Goal: Information Seeking & Learning: Check status

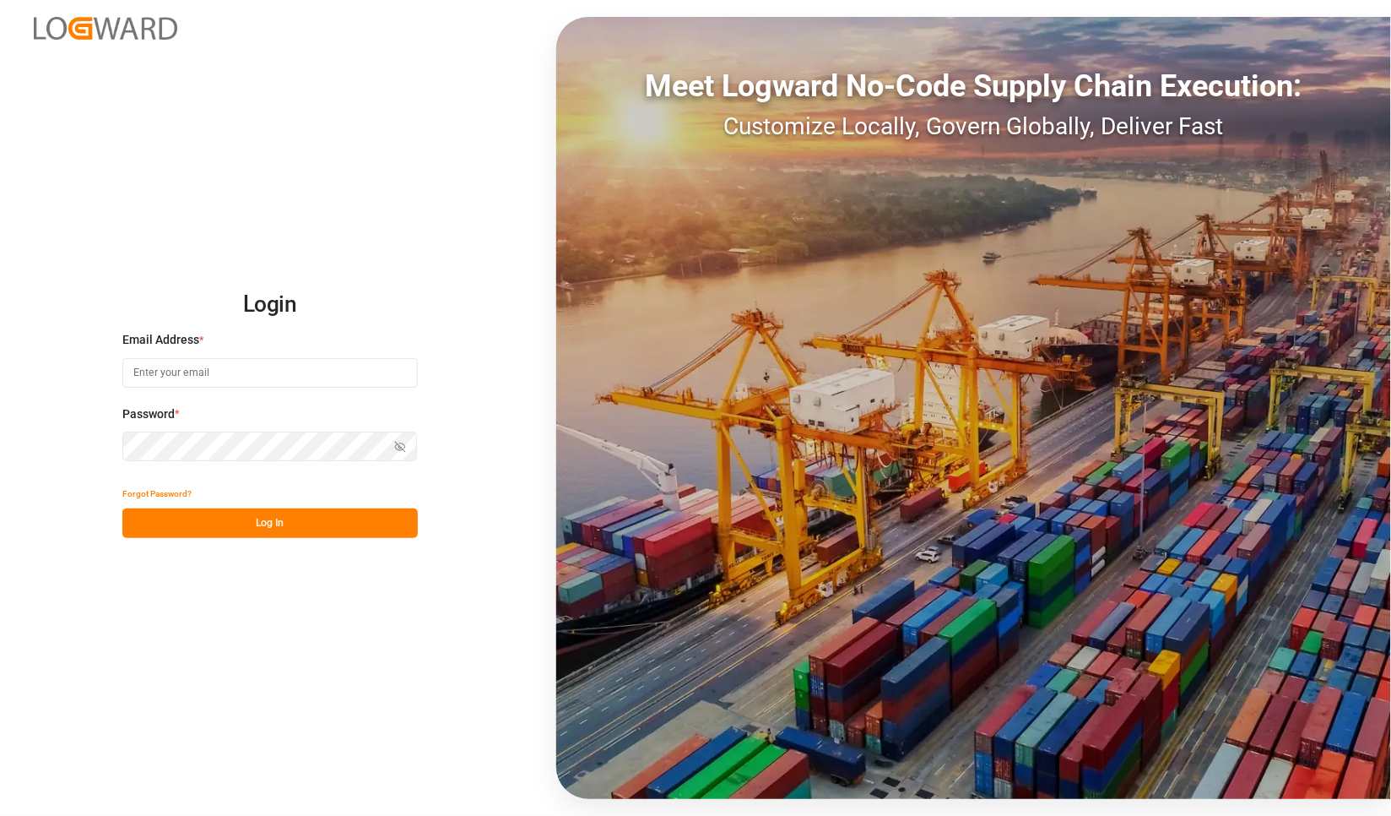
type input "[PERSON_NAME][EMAIL_ADDRESS][PERSON_NAME][DOMAIN_NAME]"
click at [322, 527] on button "Log In" at bounding box center [269, 523] width 295 height 30
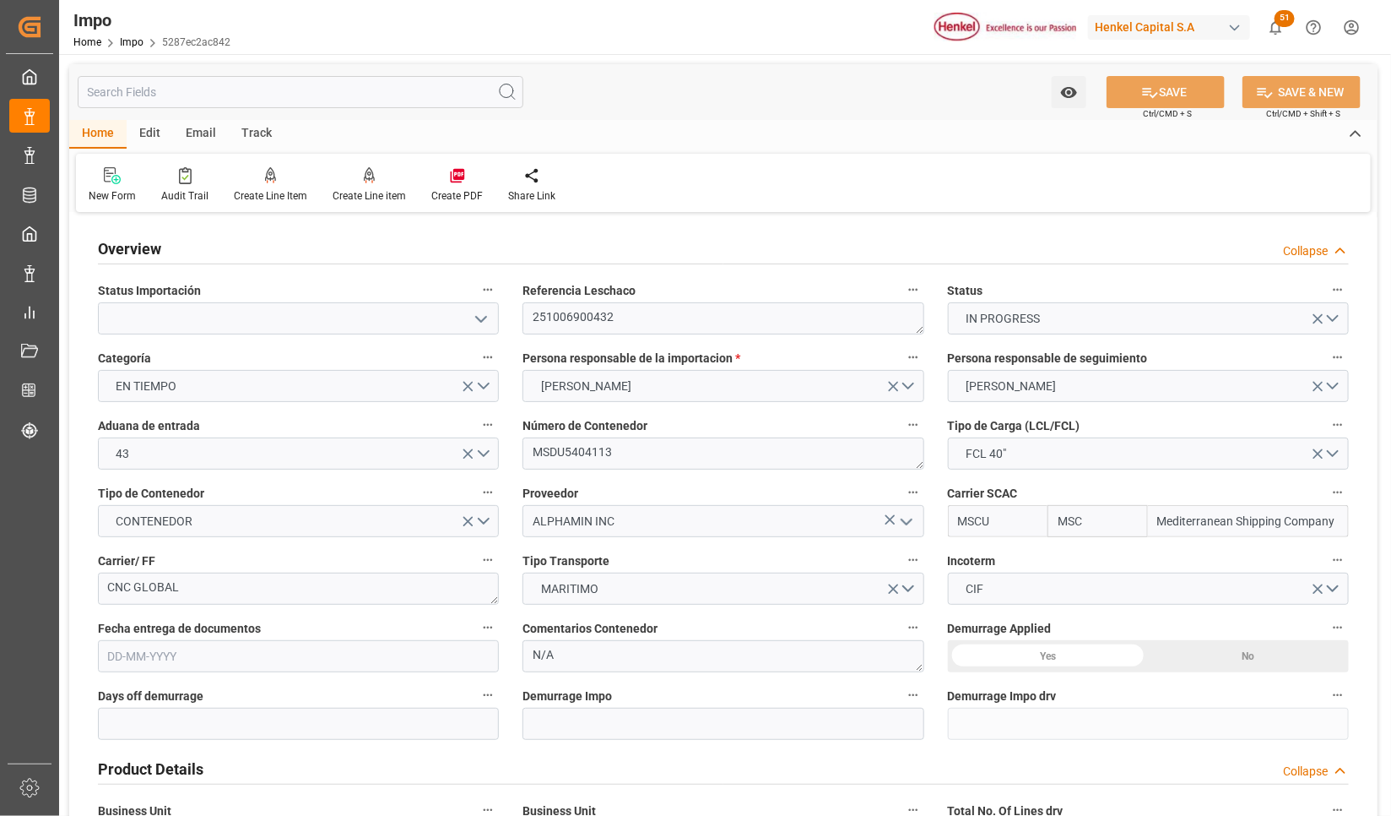
type input "MSC"
type input "Mediterranean Shipping Company"
type input "1"
type input "44.04"
type input "20"
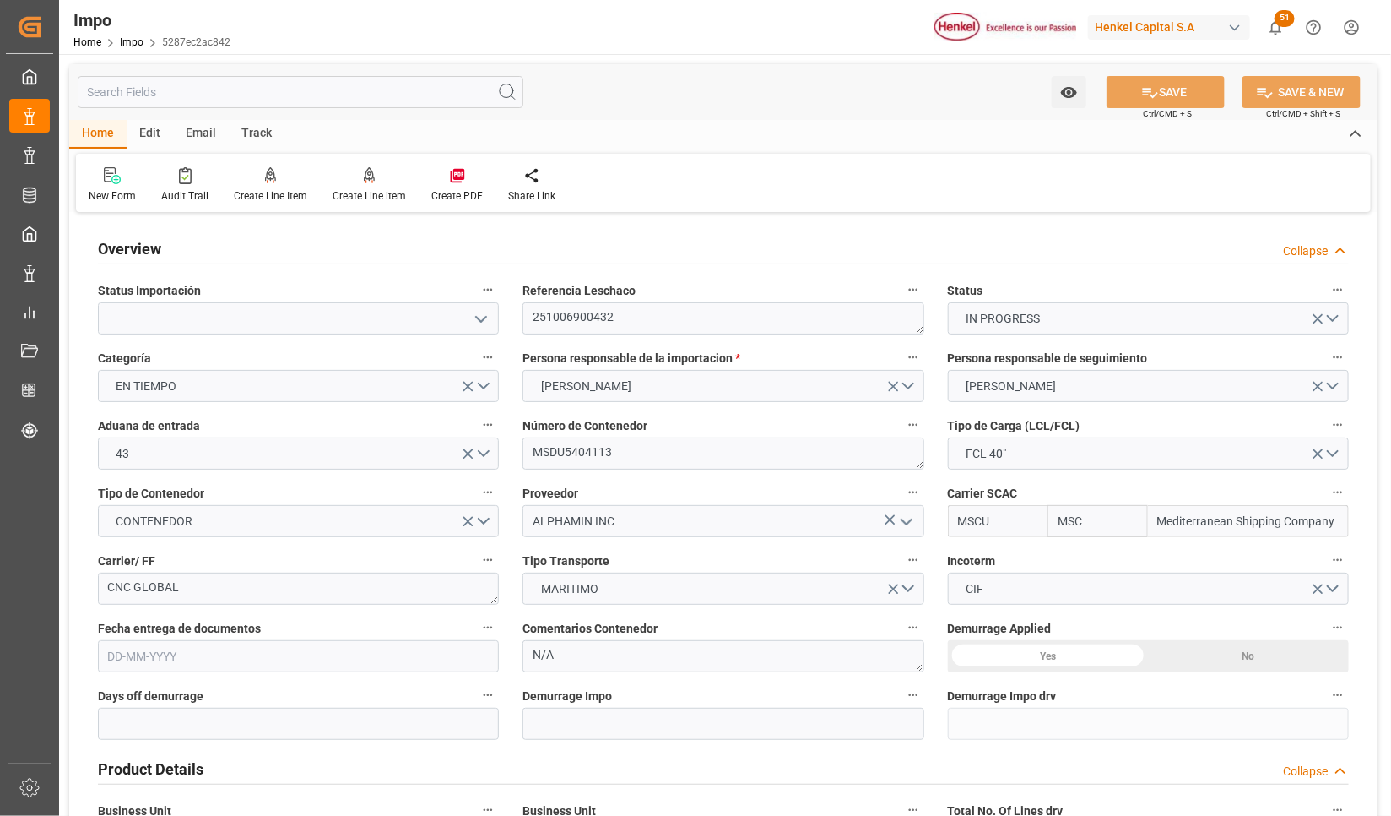
type input "[DATE]"
click at [134, 38] on link "Impo" at bounding box center [132, 42] width 24 height 12
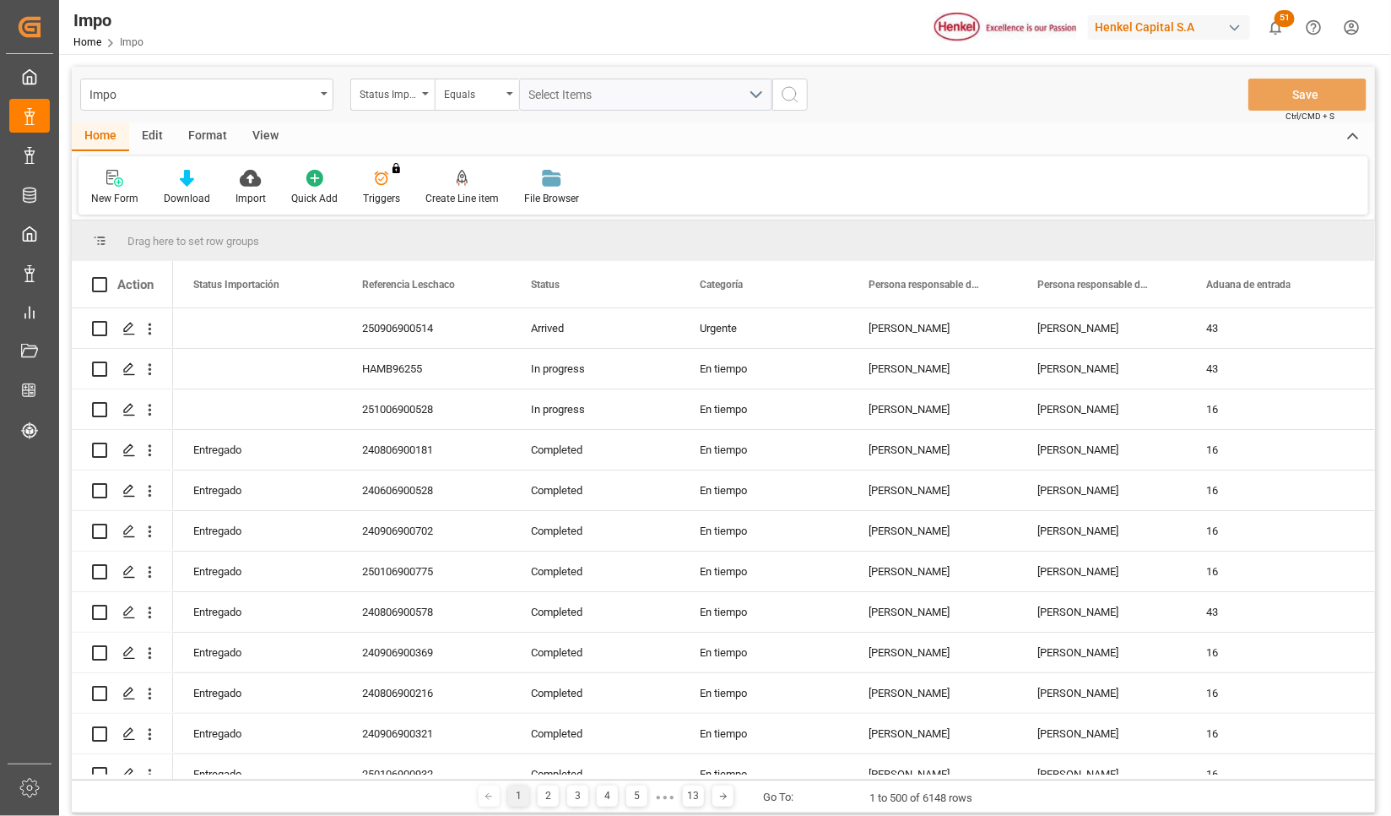
click at [254, 138] on div "View" at bounding box center [265, 136] width 51 height 29
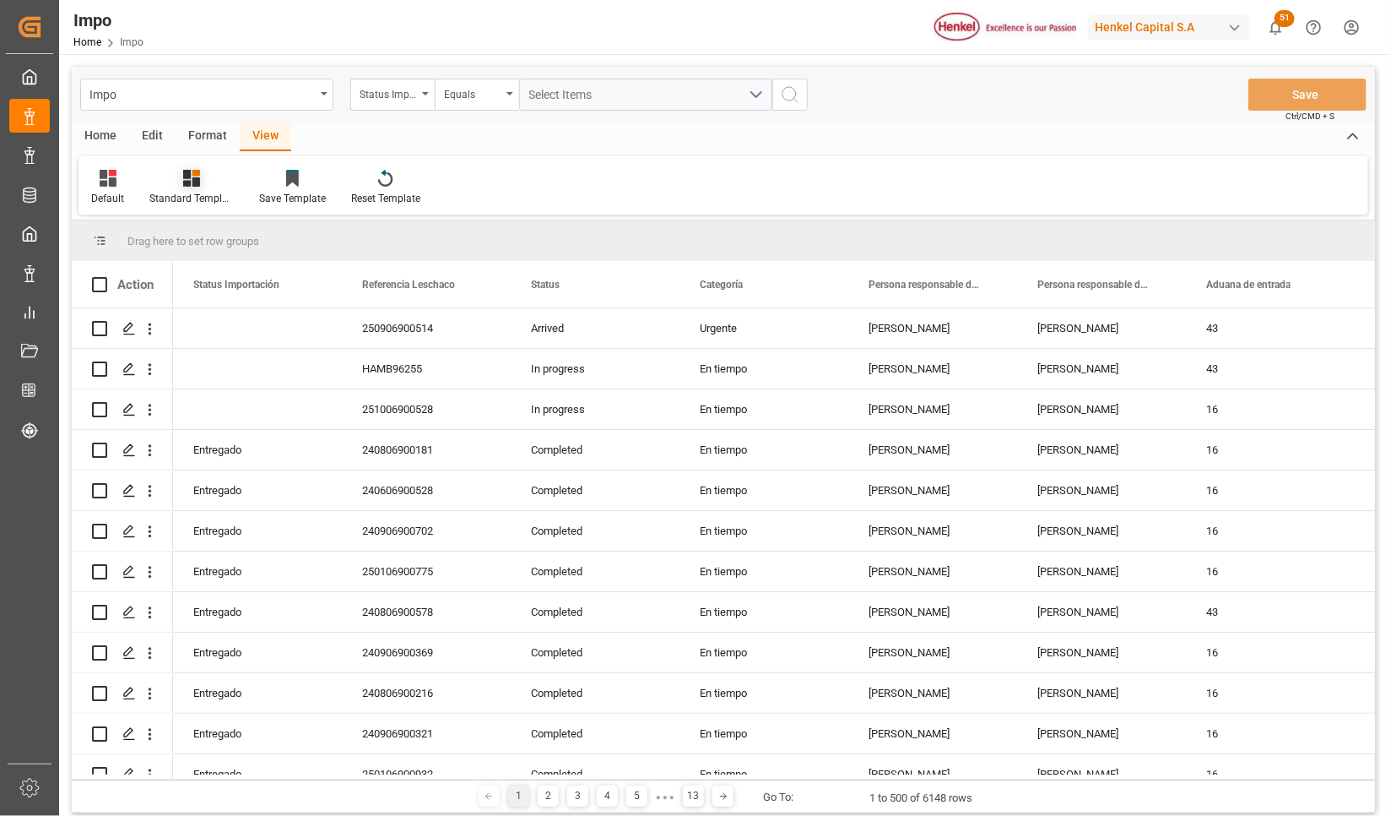
click at [198, 196] on div "Standard Templates" at bounding box center [191, 198] width 84 height 15
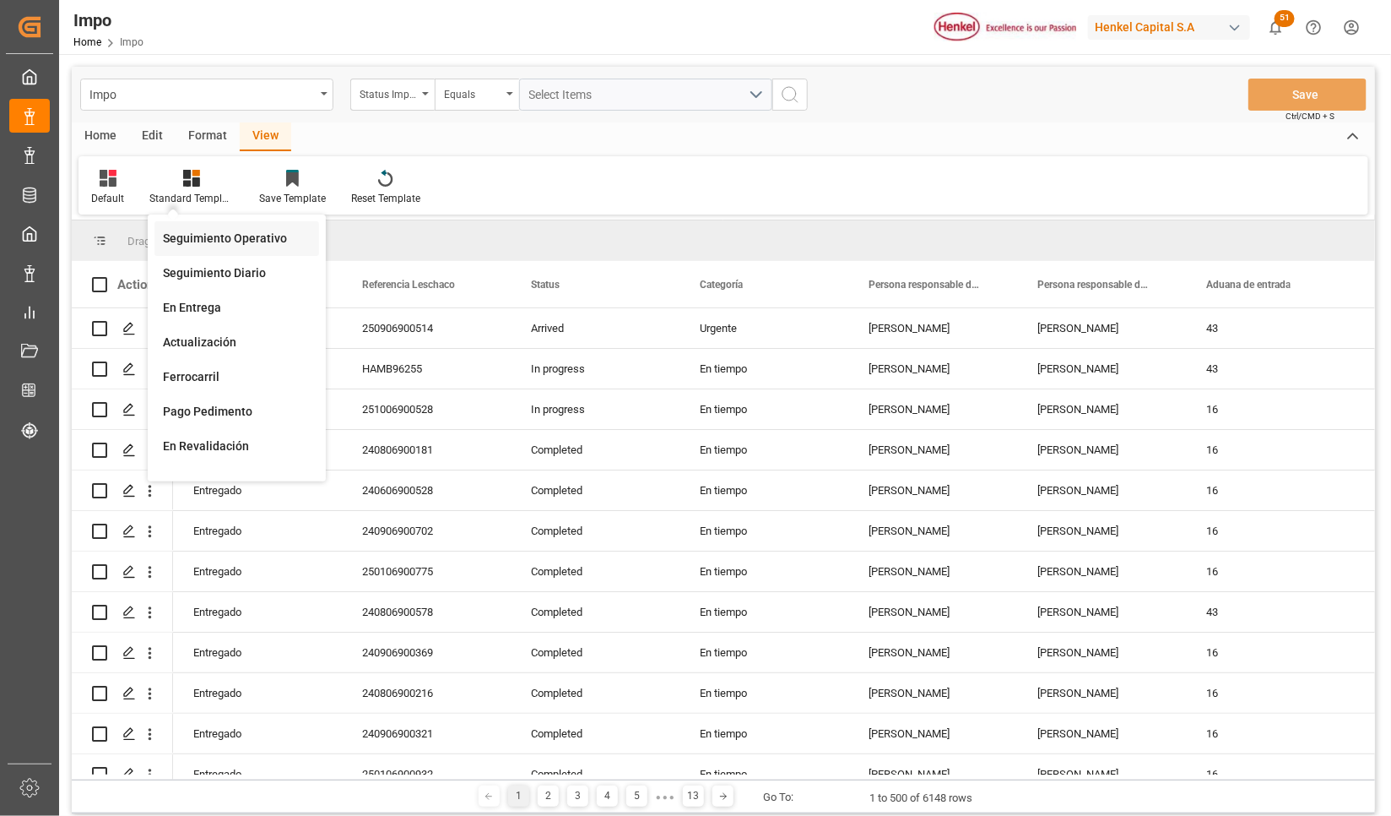
click at [213, 236] on div "Seguimiento Operativo" at bounding box center [237, 239] width 148 height 18
click at [239, 235] on span "Drag here to set row groups" at bounding box center [193, 241] width 132 height 13
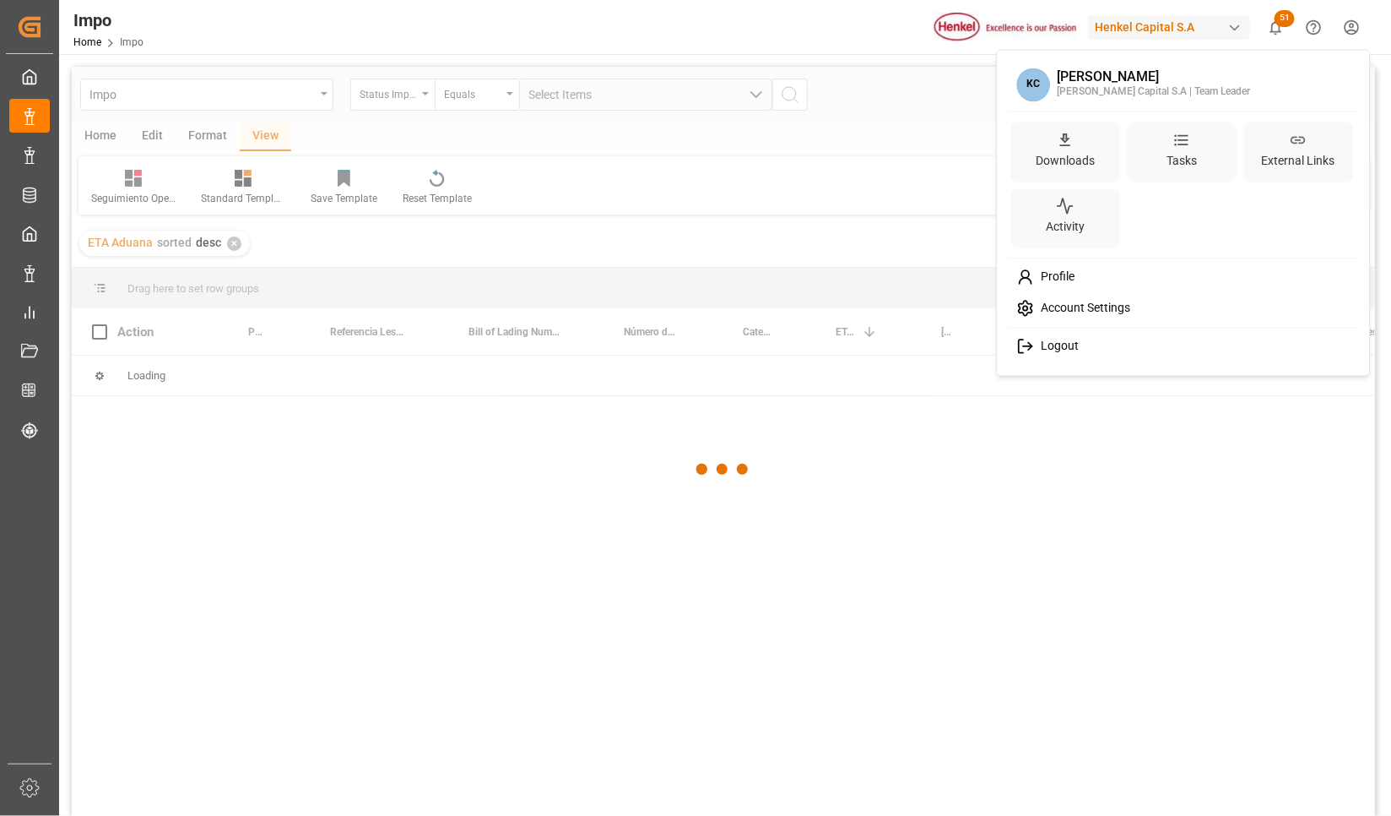
click at [1358, 11] on html "Created by potrace 1.15, written by Peter Selinger 2001-2017 Created by potrace…" at bounding box center [695, 408] width 1391 height 816
click at [1355, 28] on html "Created by potrace 1.15, written by Peter Selinger 2001-2017 Created by potrace…" at bounding box center [695, 408] width 1391 height 816
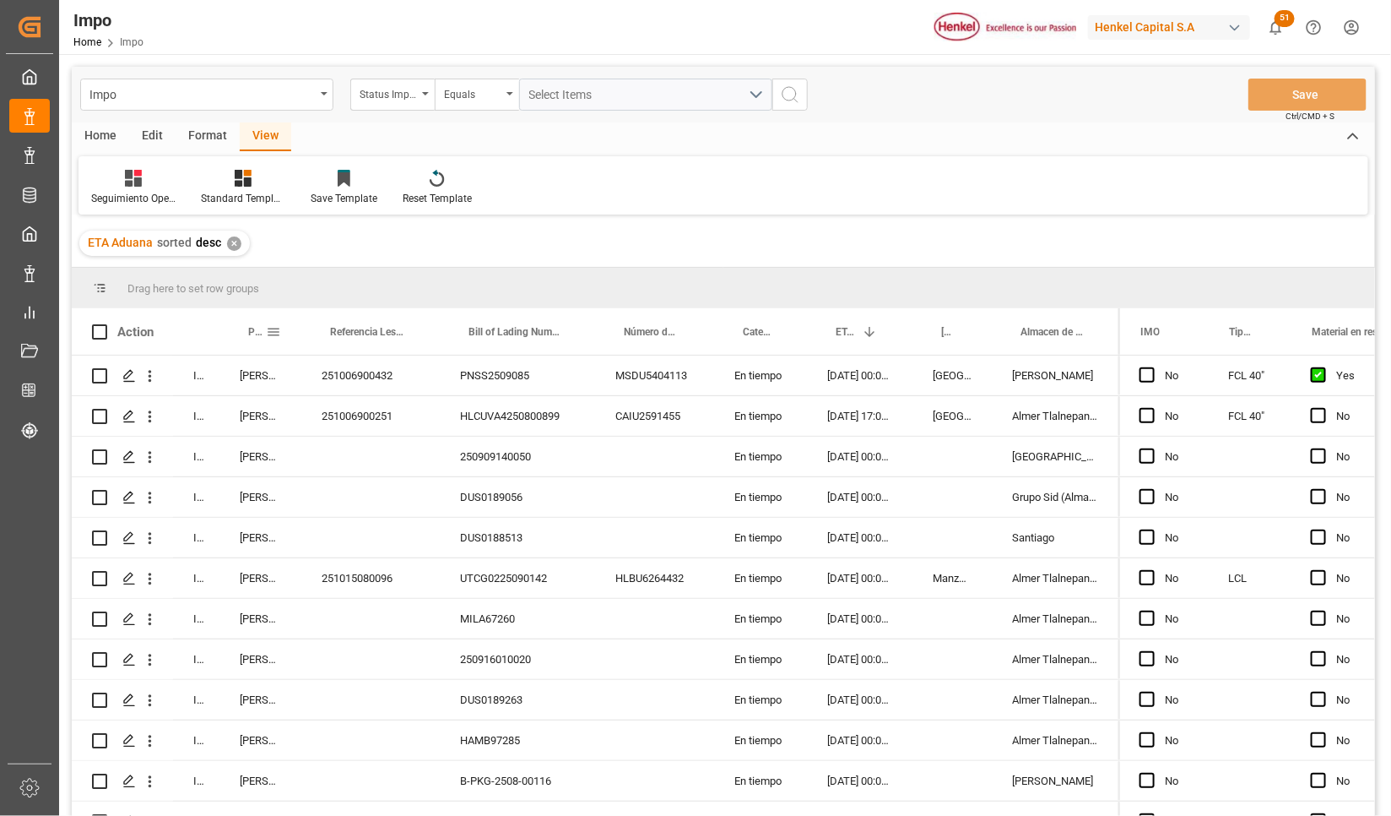
click at [274, 325] on span at bounding box center [273, 331] width 15 height 15
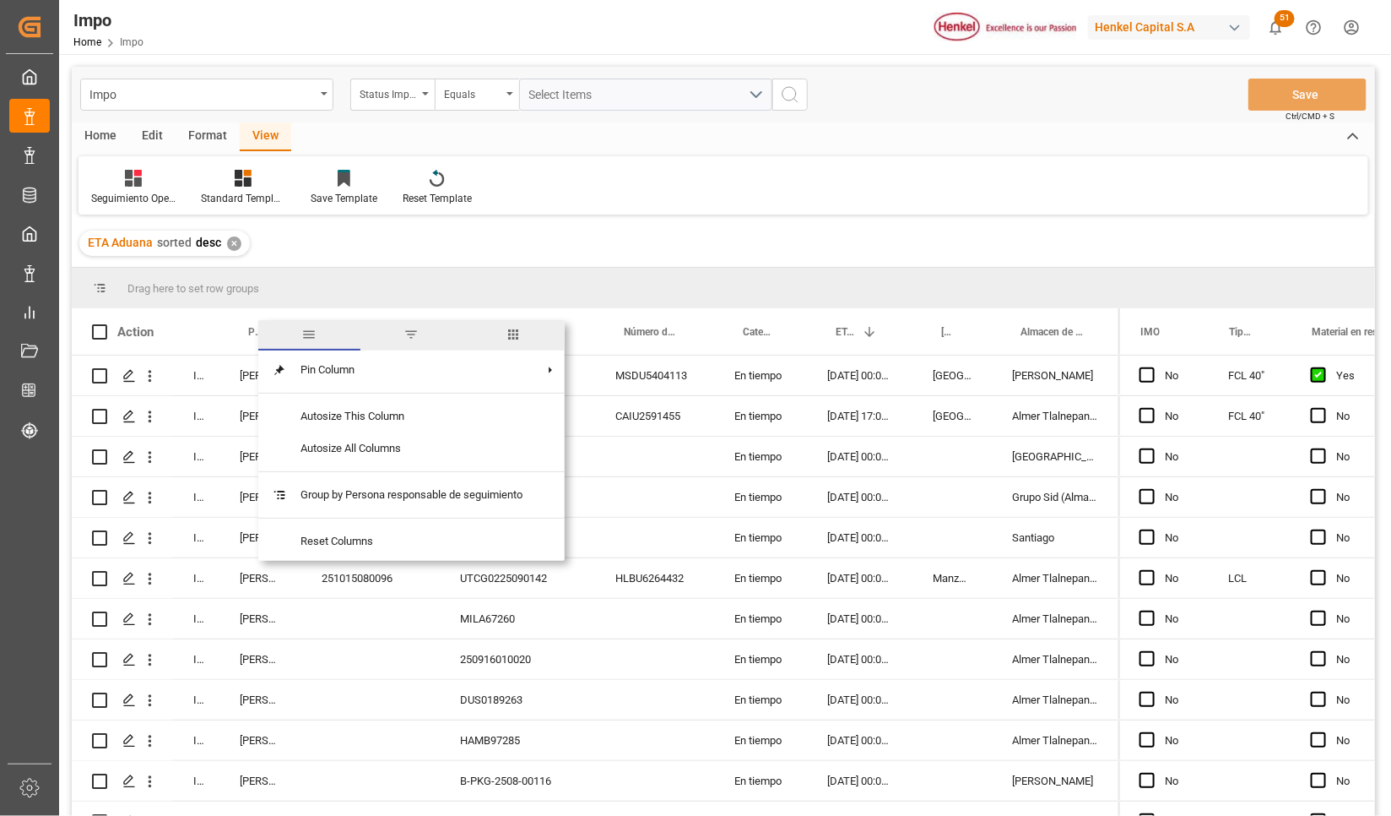
click at [411, 338] on span "filter" at bounding box center [411, 334] width 15 height 15
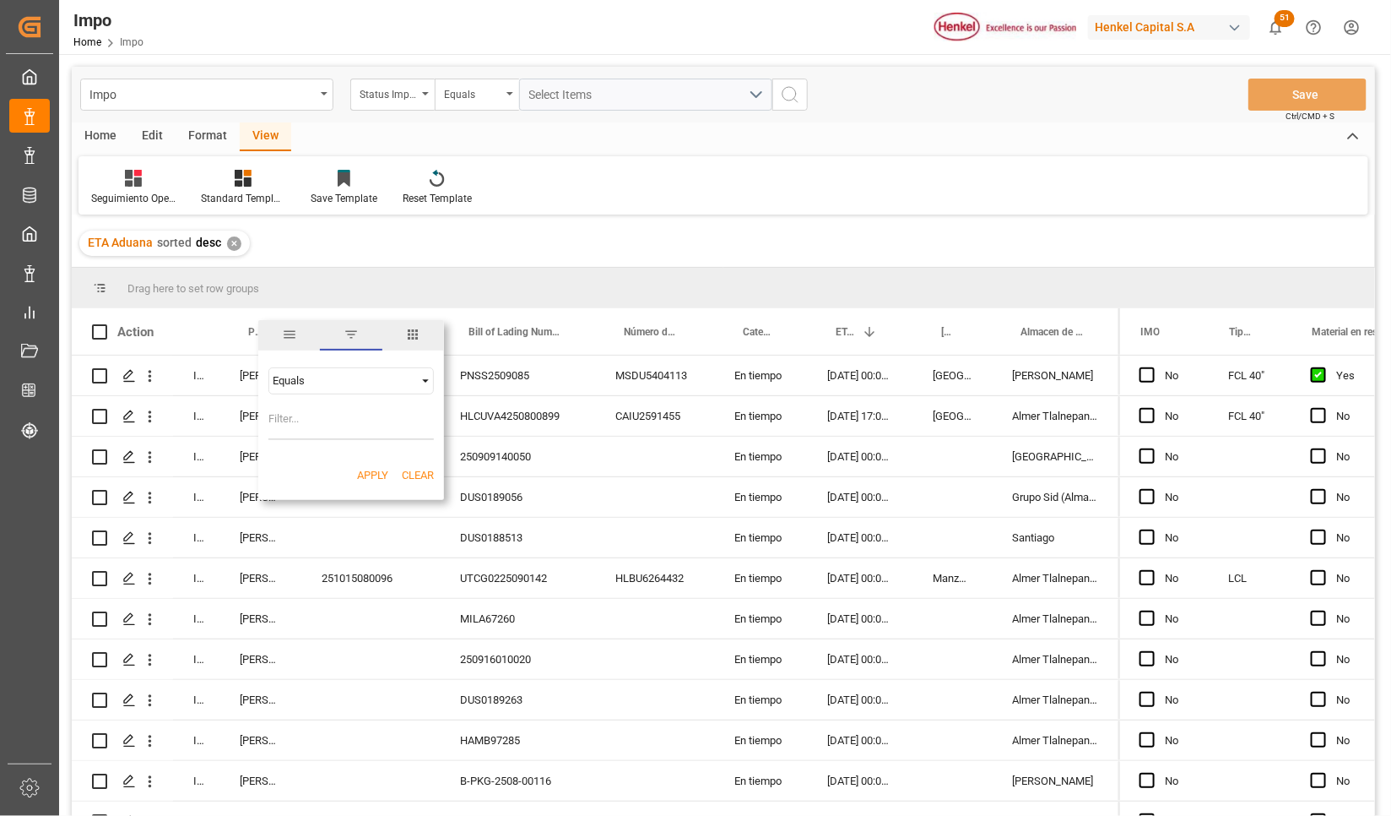
click at [325, 378] on div "Equals" at bounding box center [344, 380] width 142 height 13
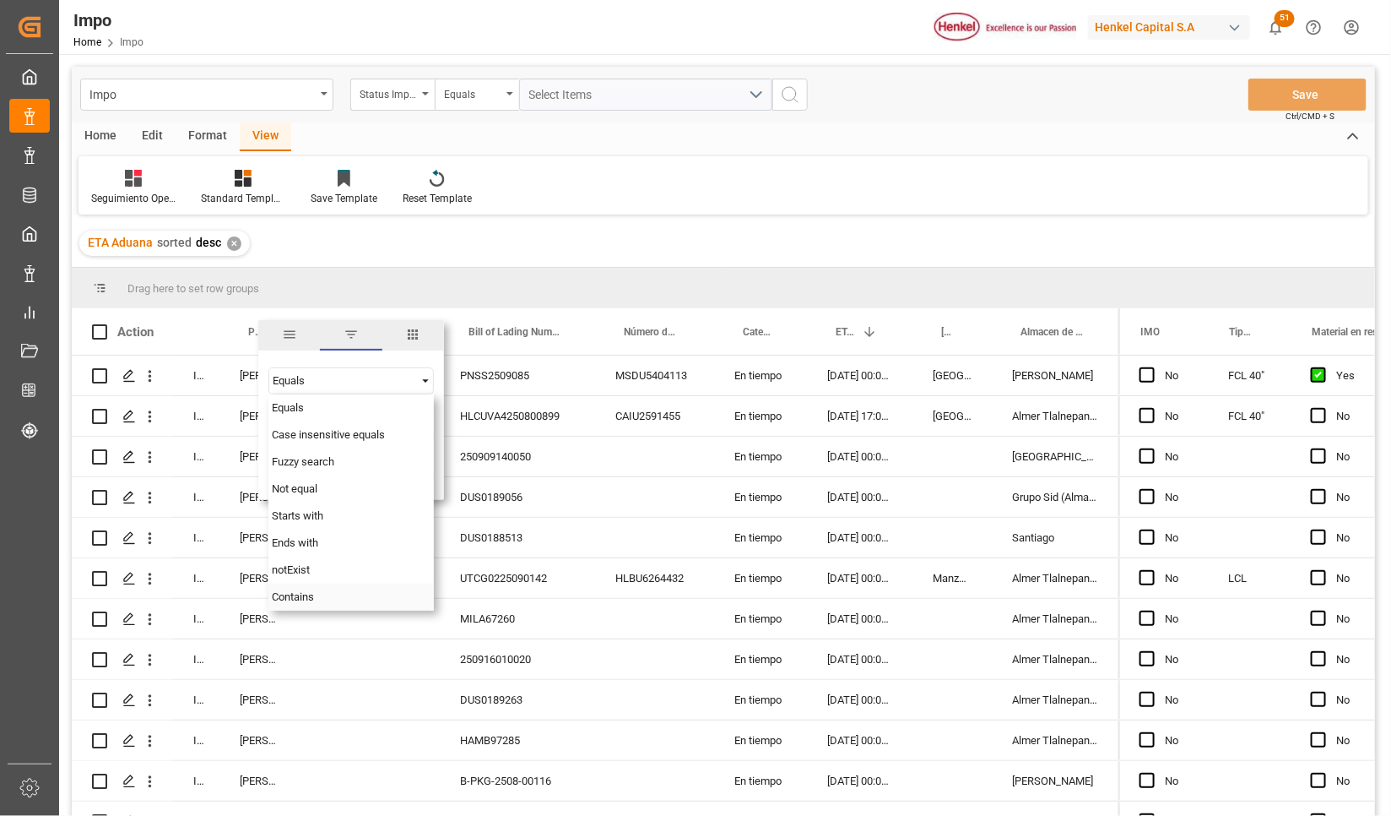
click at [310, 596] on span "Contains" at bounding box center [293, 596] width 42 height 13
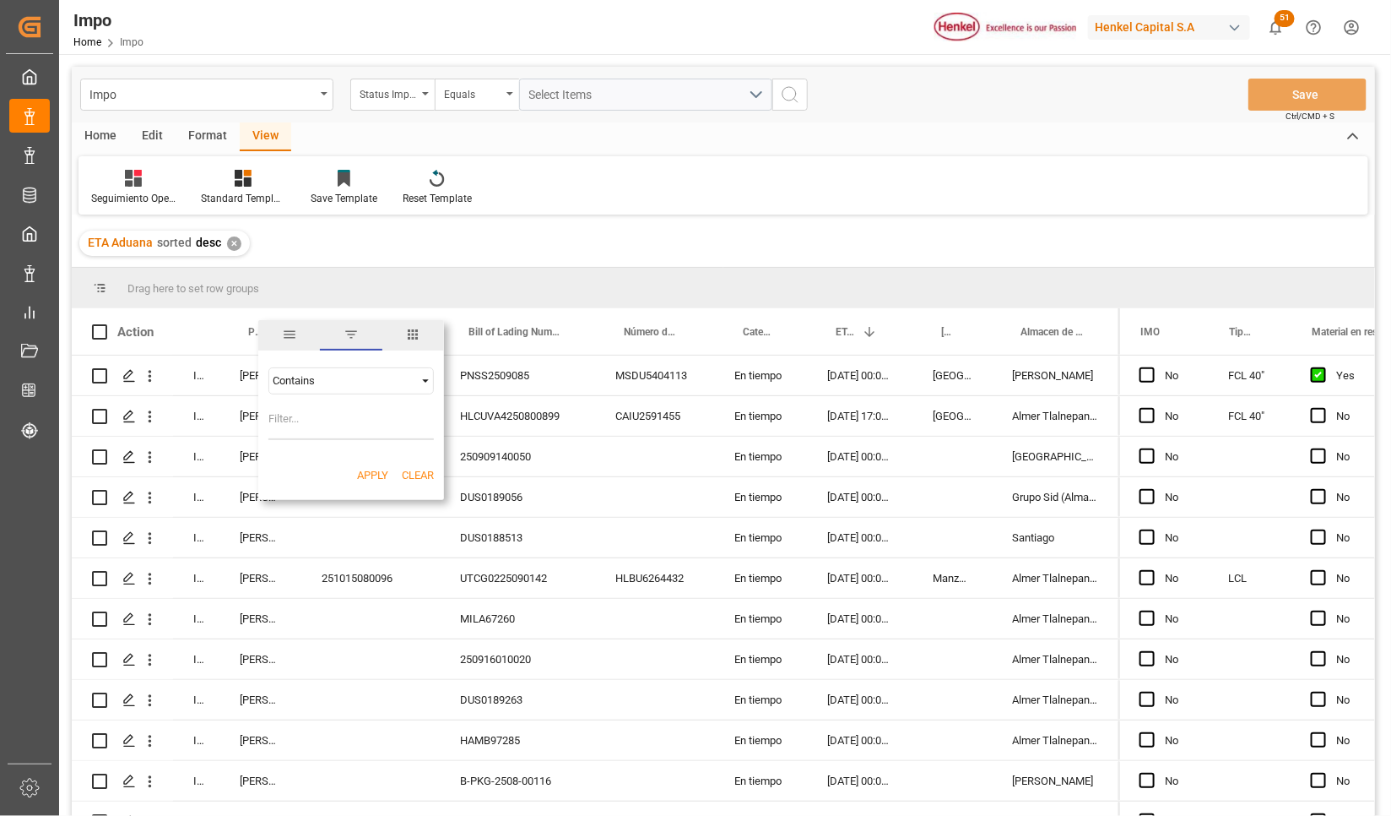
click at [299, 423] on input "Filter Value" at bounding box center [350, 423] width 165 height 34
type input "c"
type input "[PERSON_NAME],[PERSON_NAME]"
click at [368, 471] on button "Apply" at bounding box center [372, 475] width 31 height 17
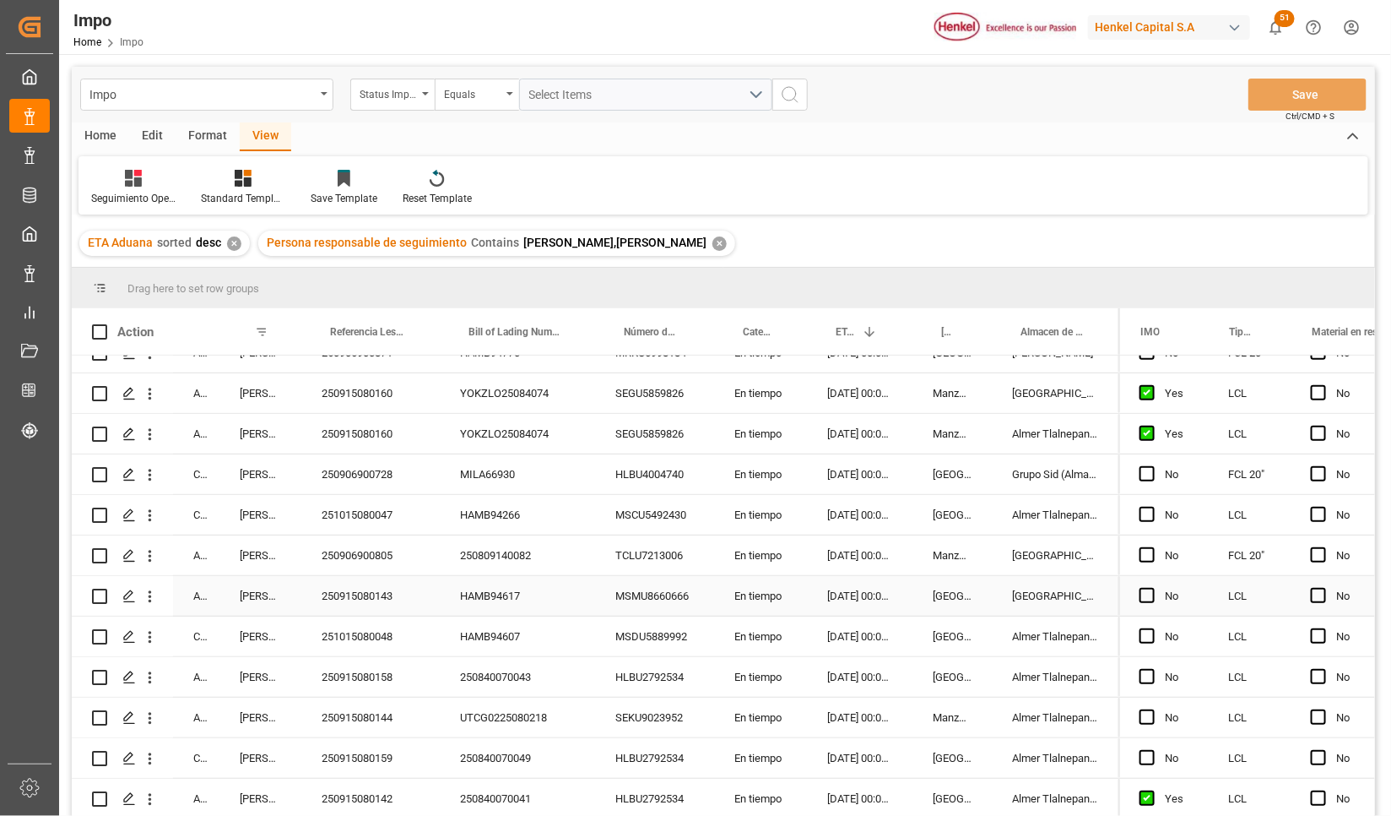
scroll to position [1773, 0]
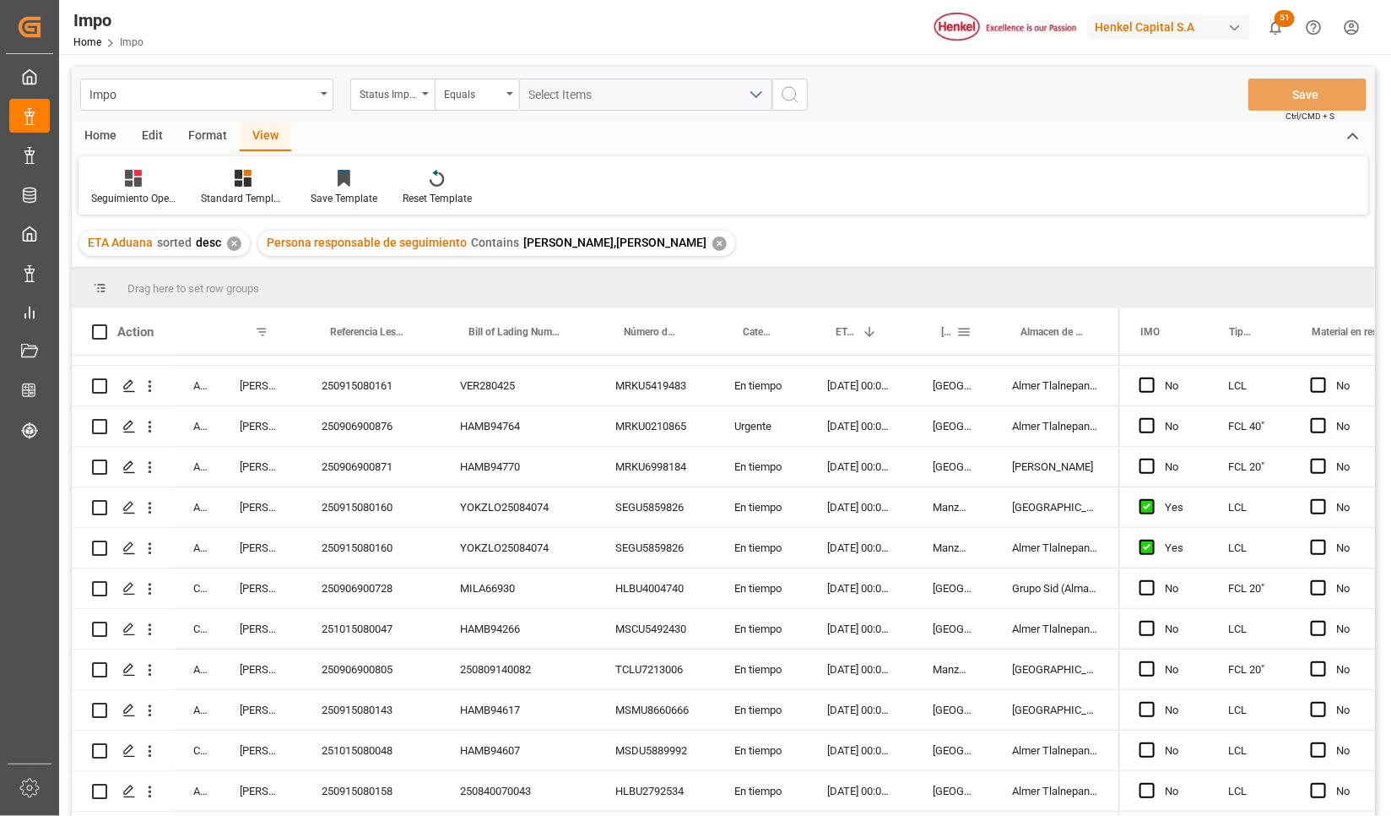
click at [962, 337] on span at bounding box center [963, 331] width 15 height 15
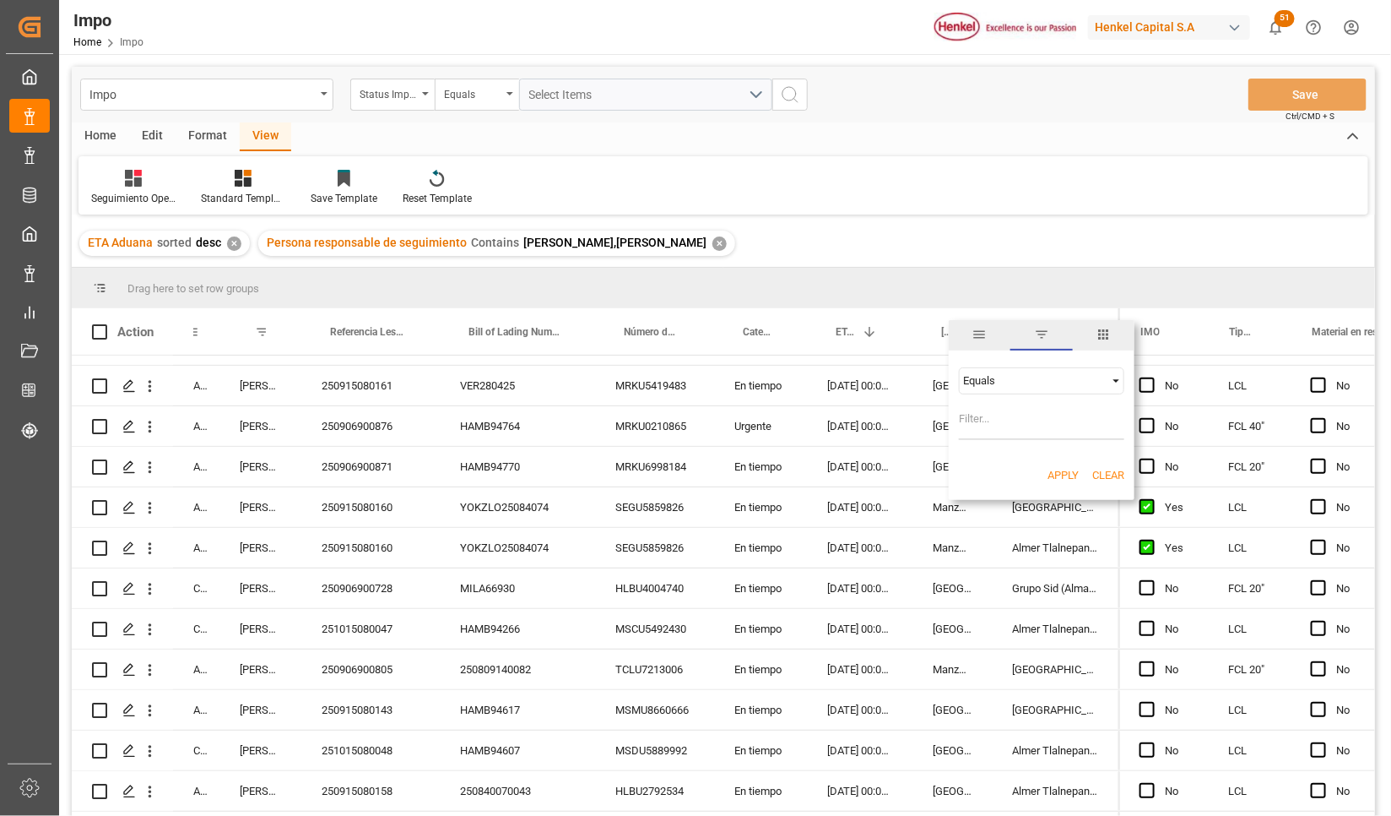
drag, startPoint x: 216, startPoint y: 319, endPoint x: 246, endPoint y: 340, distance: 36.3
click at [223, 329] on div at bounding box center [219, 331] width 7 height 46
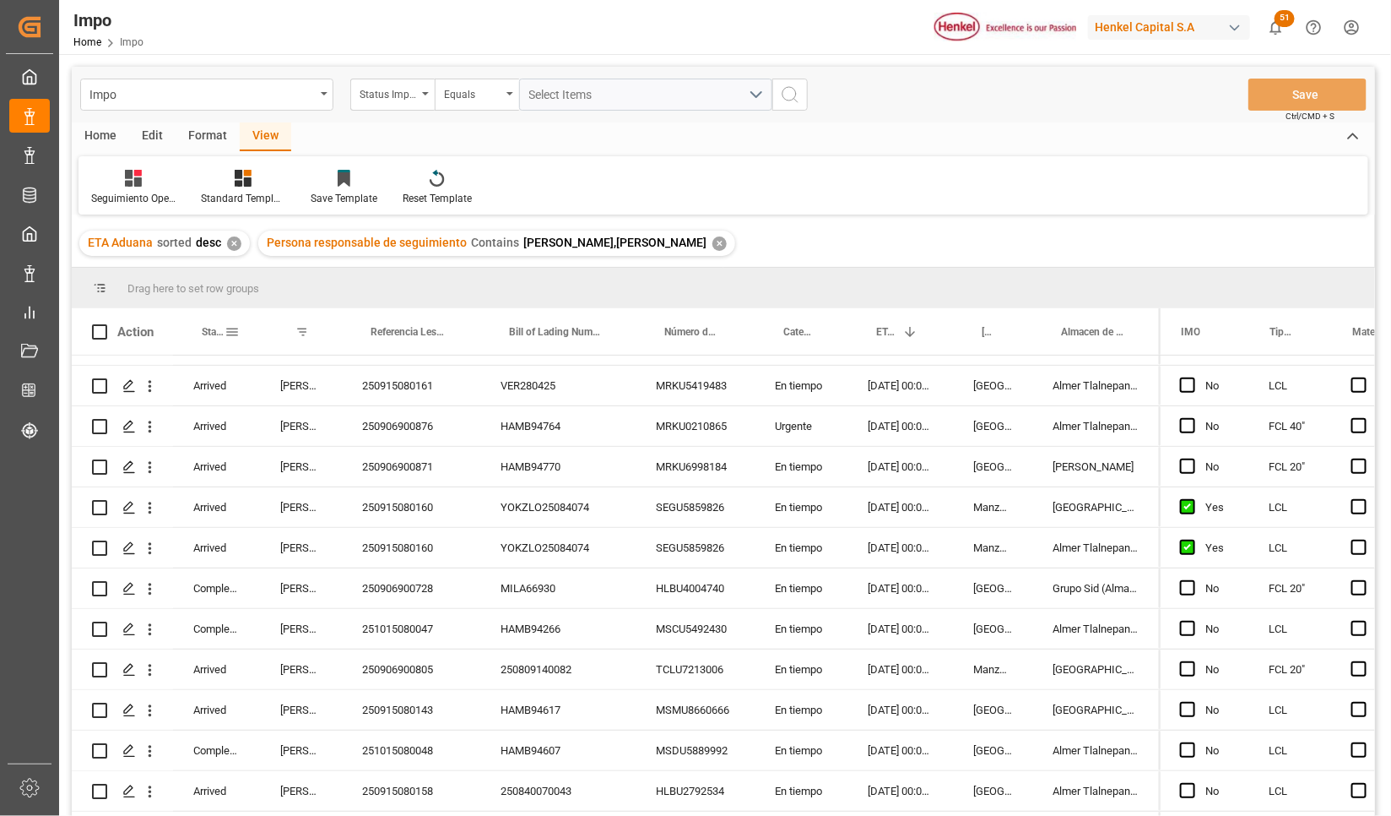
click at [231, 333] on span at bounding box center [232, 331] width 15 height 15
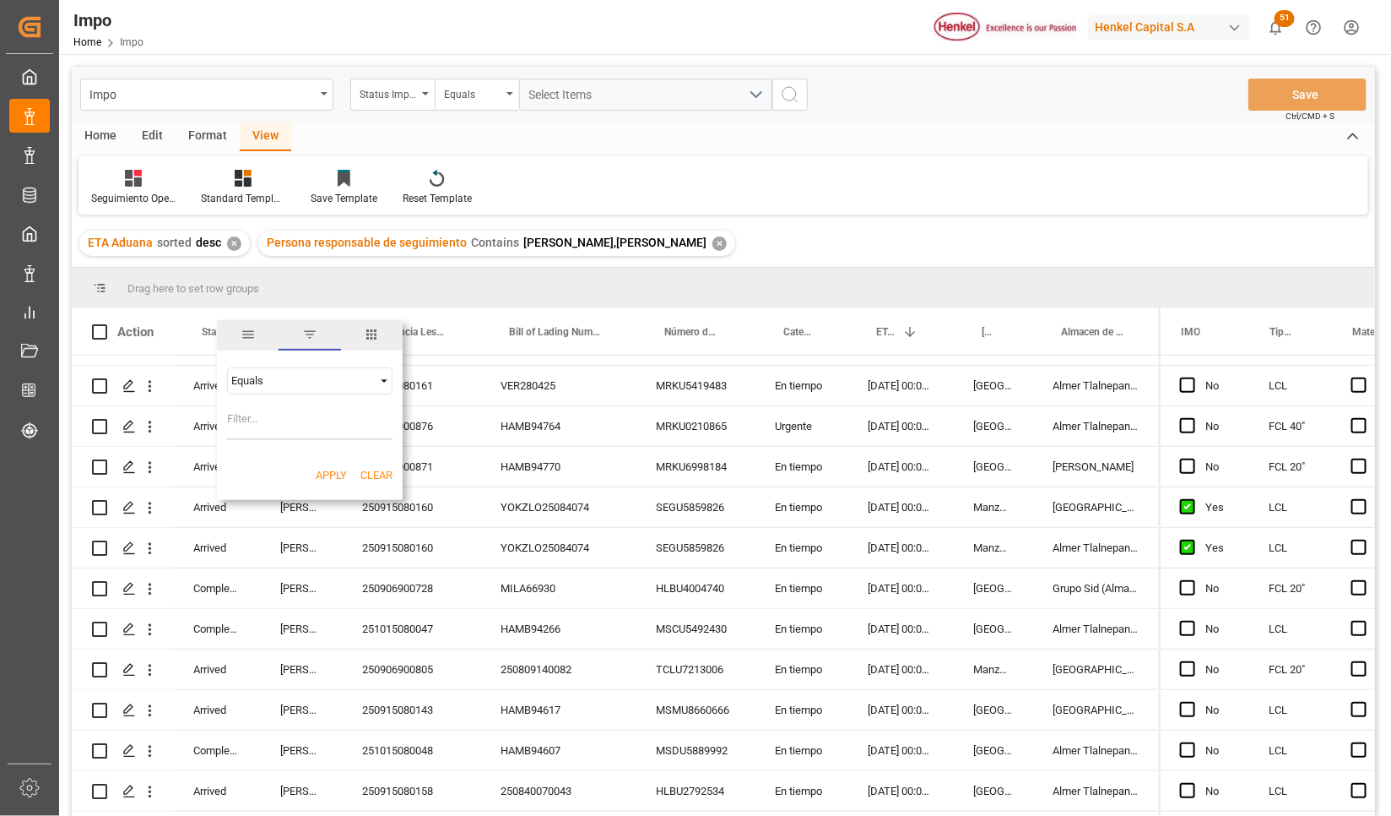
click at [276, 383] on div "Equals" at bounding box center [302, 380] width 142 height 13
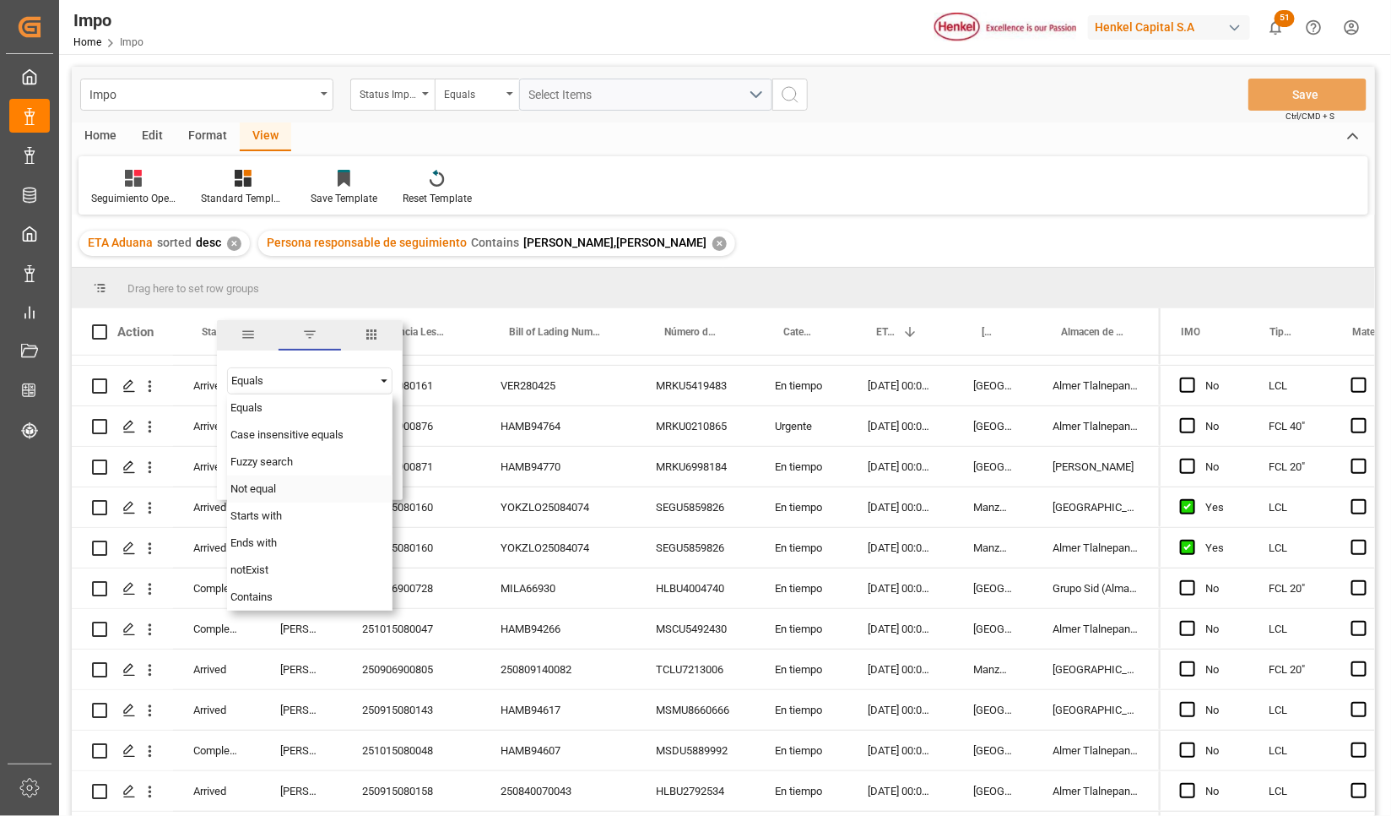
click at [274, 486] on span "Not equal" at bounding box center [253, 488] width 46 height 13
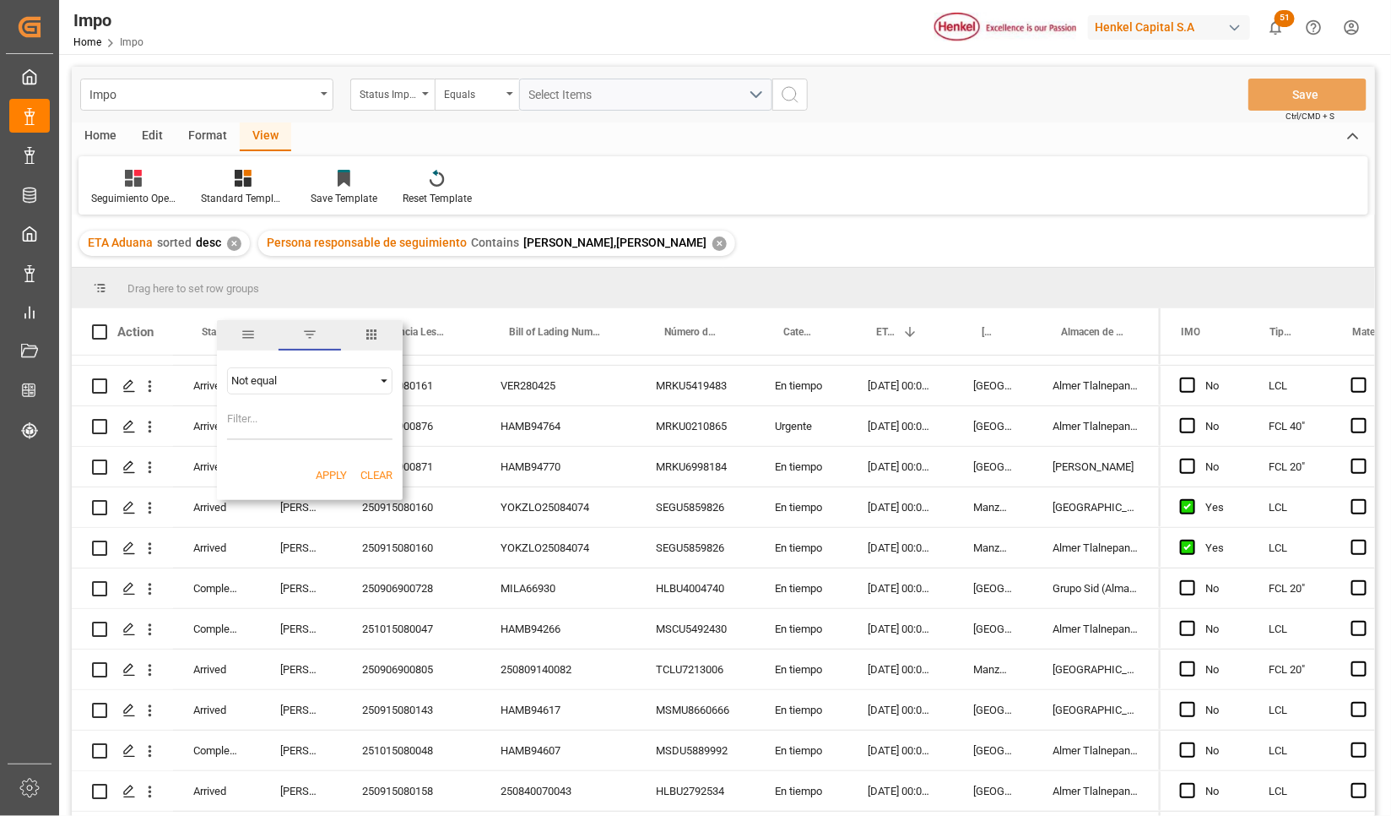
click at [263, 433] on input "Filter Value" at bounding box center [309, 423] width 165 height 34
type input "Completed"
click at [319, 469] on button "Apply" at bounding box center [331, 475] width 31 height 17
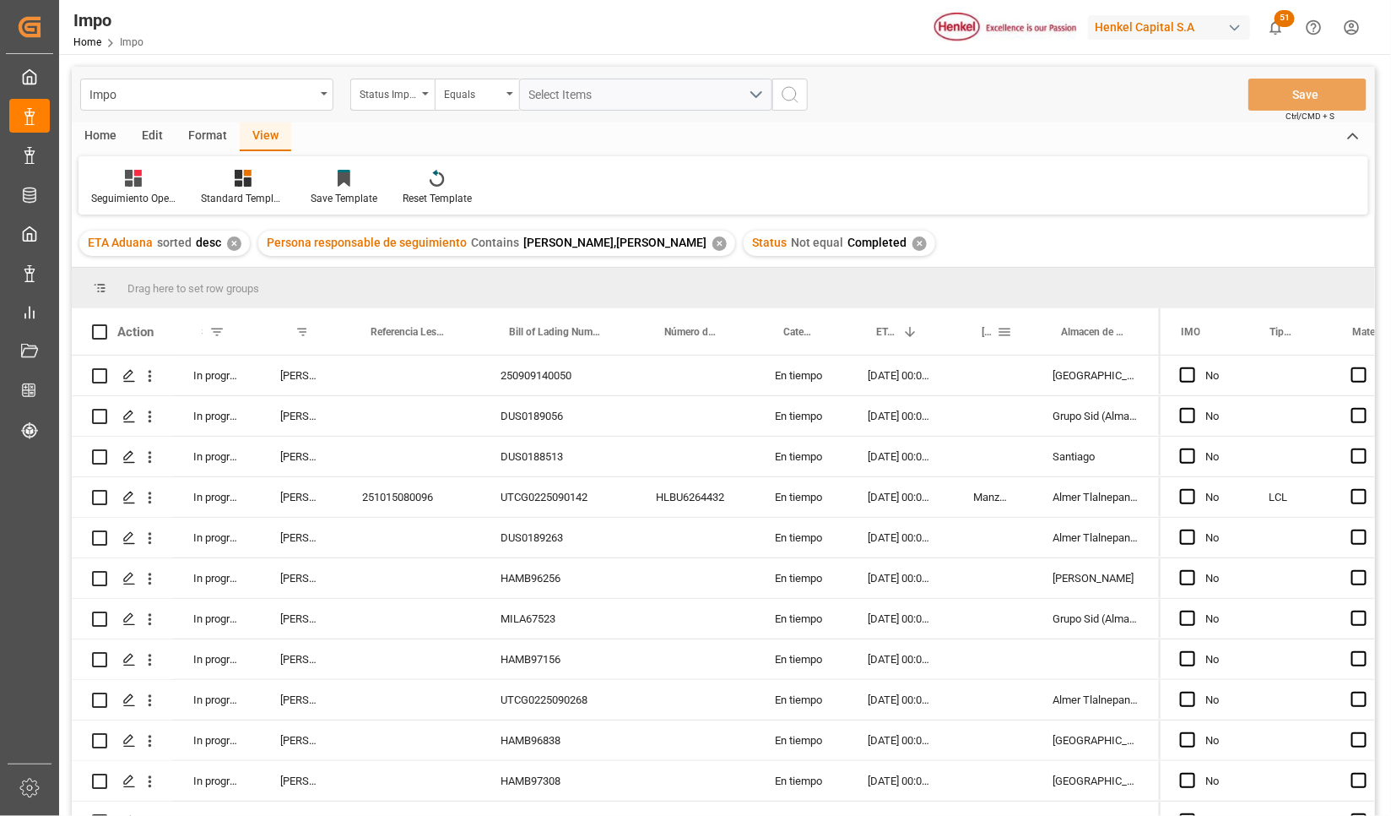
click at [1005, 330] on span at bounding box center [1004, 331] width 15 height 15
click at [1039, 408] on input "Filter Value" at bounding box center [1082, 423] width 165 height 34
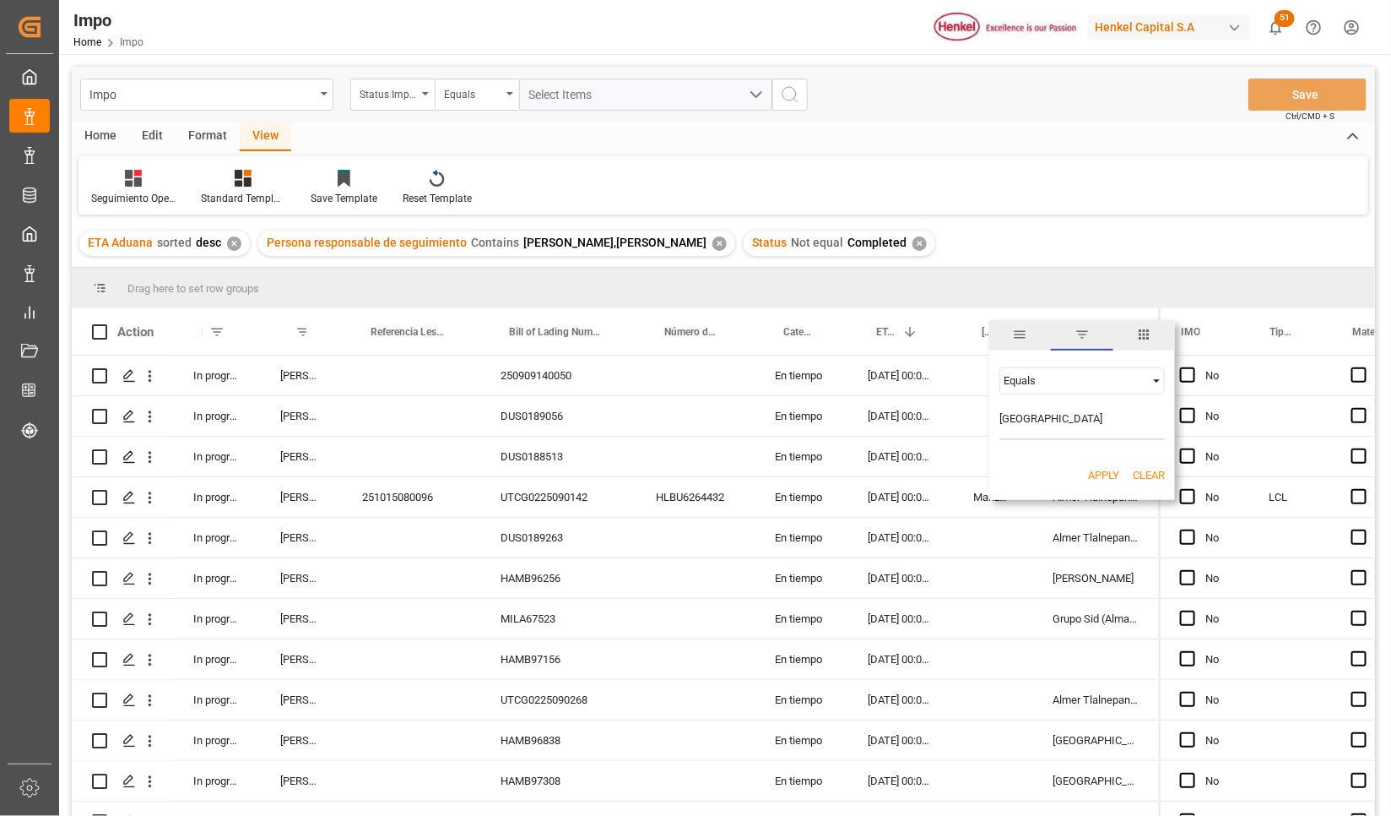
type input "[GEOGRAPHIC_DATA]"
click at [1090, 471] on button "Apply" at bounding box center [1103, 475] width 31 height 17
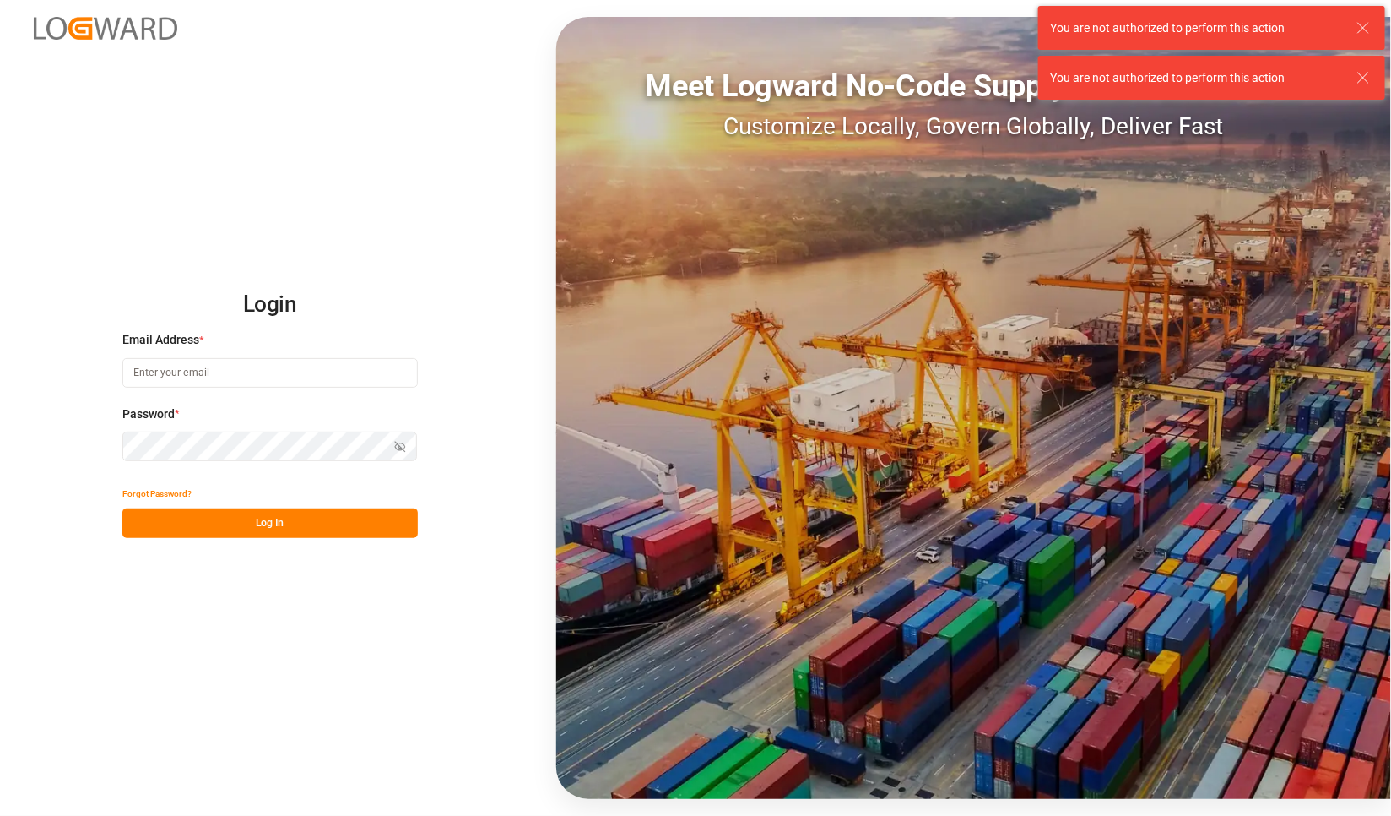
type input "[PERSON_NAME][EMAIL_ADDRESS][PERSON_NAME][DOMAIN_NAME]"
click at [305, 512] on button "Log In" at bounding box center [269, 523] width 295 height 30
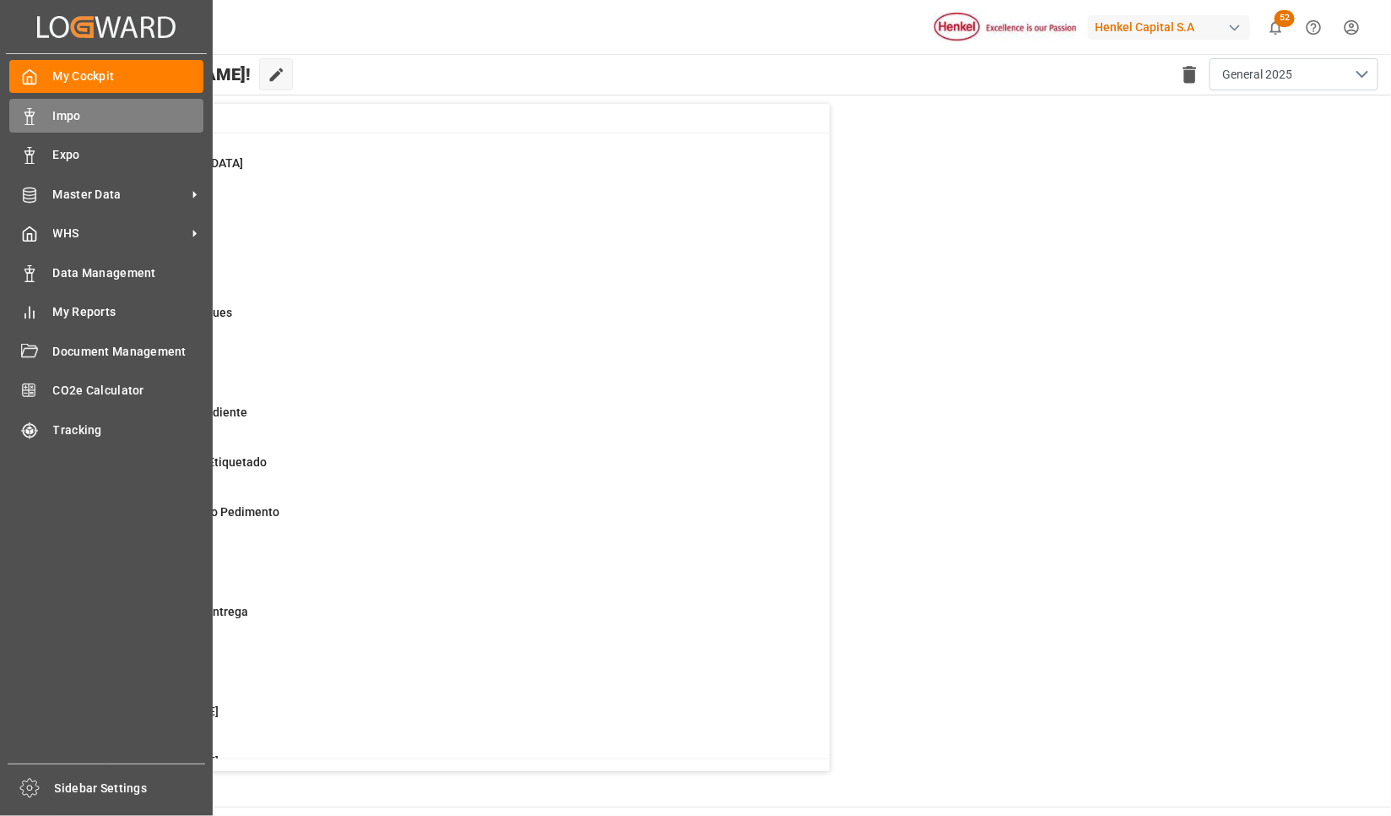
click at [59, 122] on span "Impo" at bounding box center [128, 116] width 151 height 18
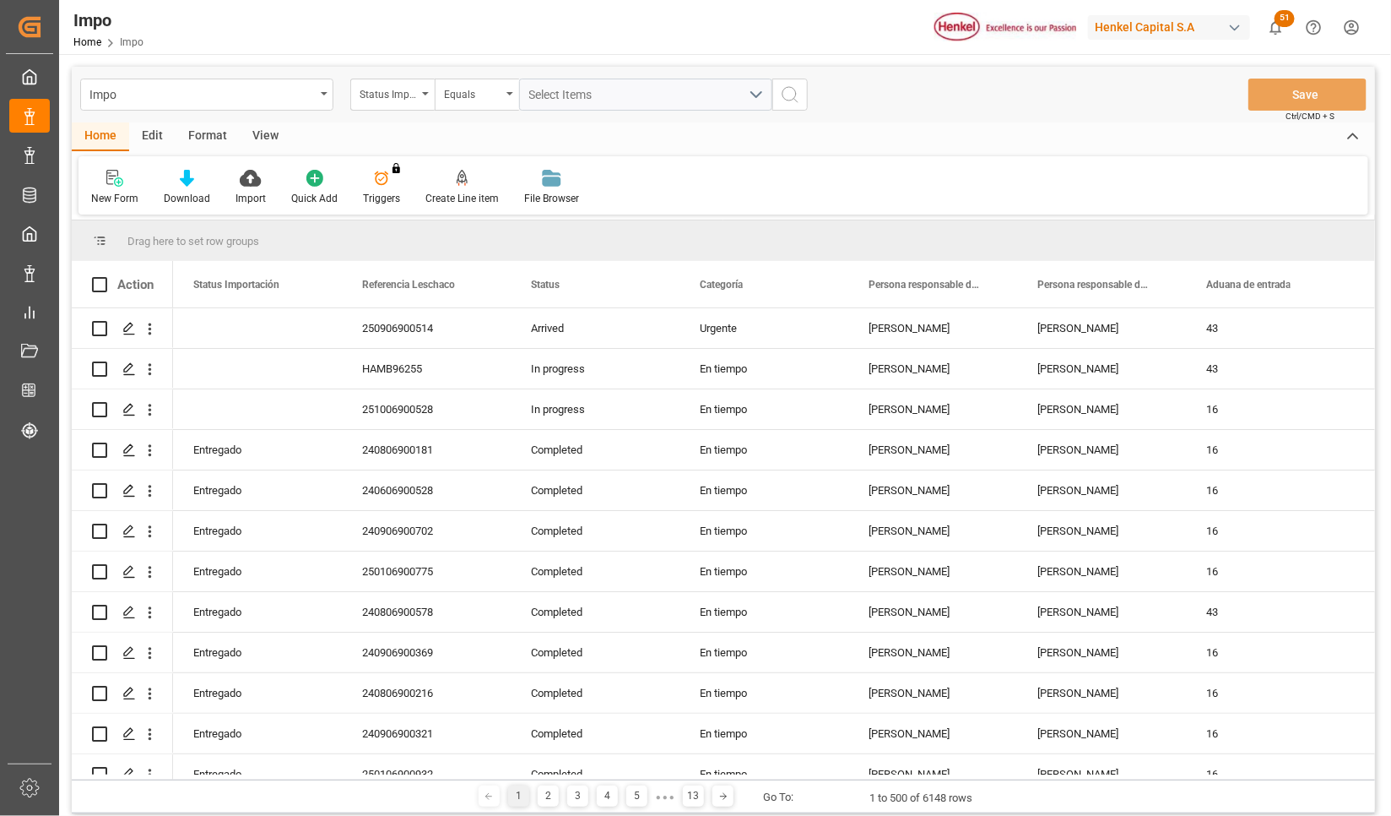
drag, startPoint x: 249, startPoint y: 134, endPoint x: 262, endPoint y: 137, distance: 12.9
click at [262, 137] on div "View" at bounding box center [265, 136] width 51 height 29
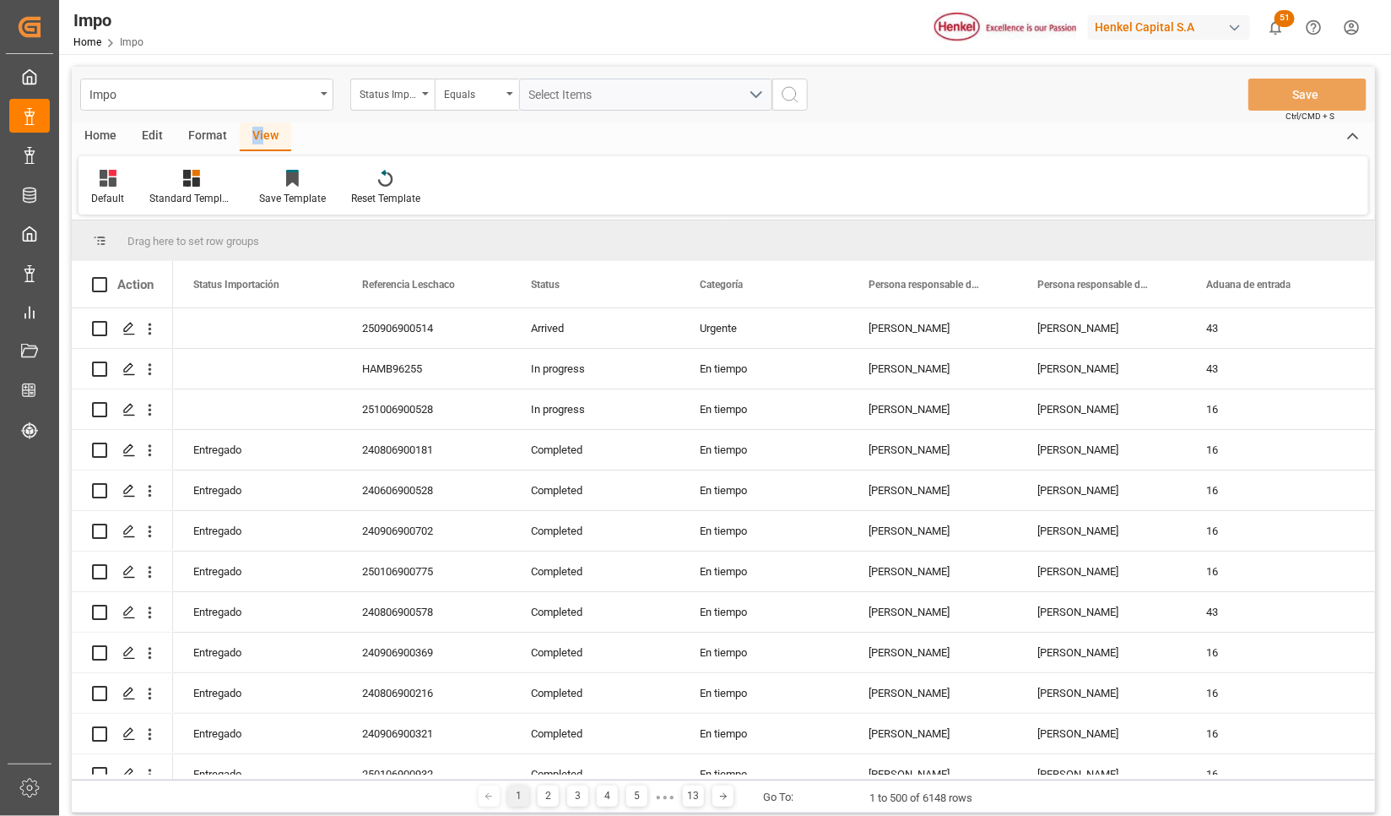
drag, startPoint x: 262, startPoint y: 137, endPoint x: 188, endPoint y: 185, distance: 87.8
click at [188, 185] on icon at bounding box center [191, 178] width 17 height 17
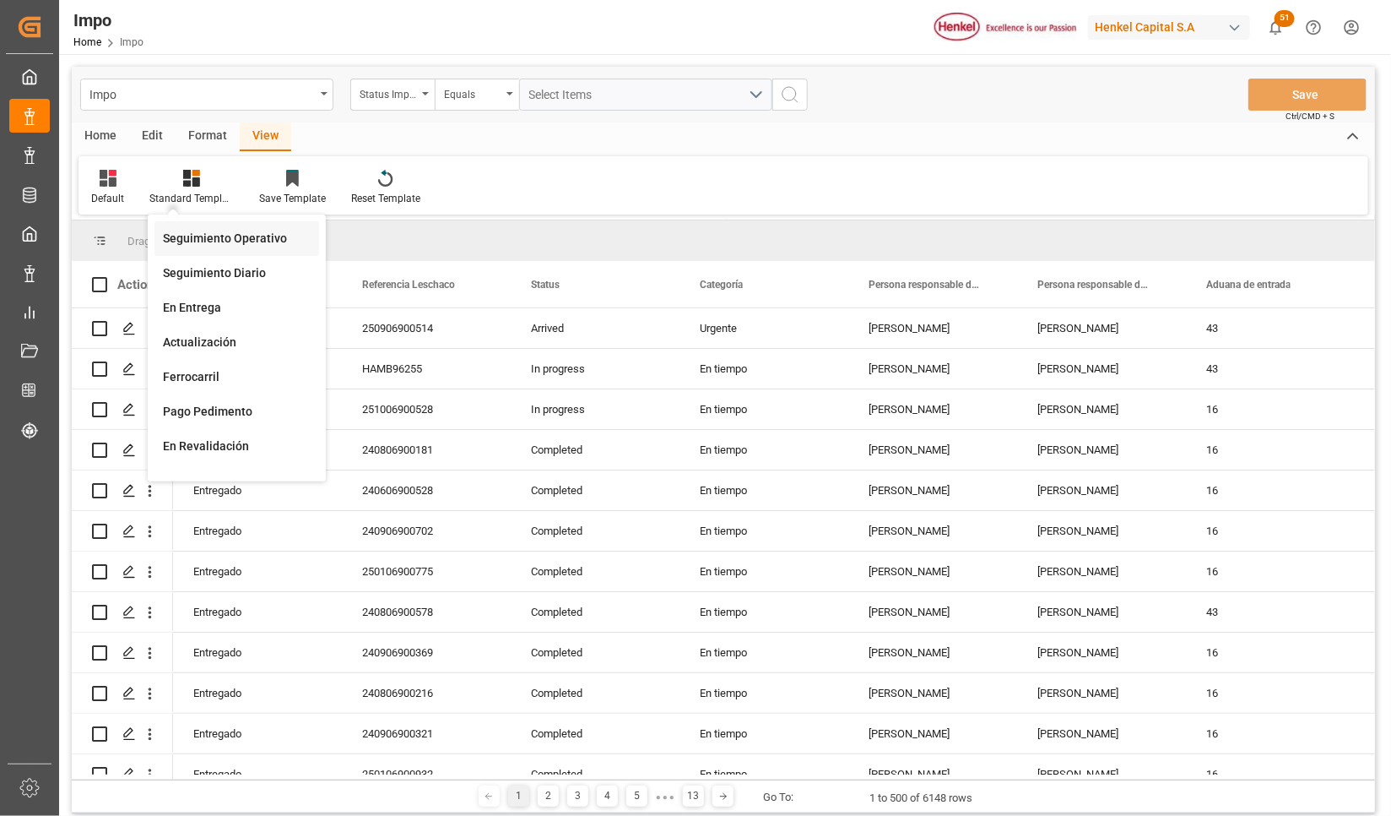
click at [249, 233] on div "Seguimiento Operativo" at bounding box center [237, 239] width 148 height 18
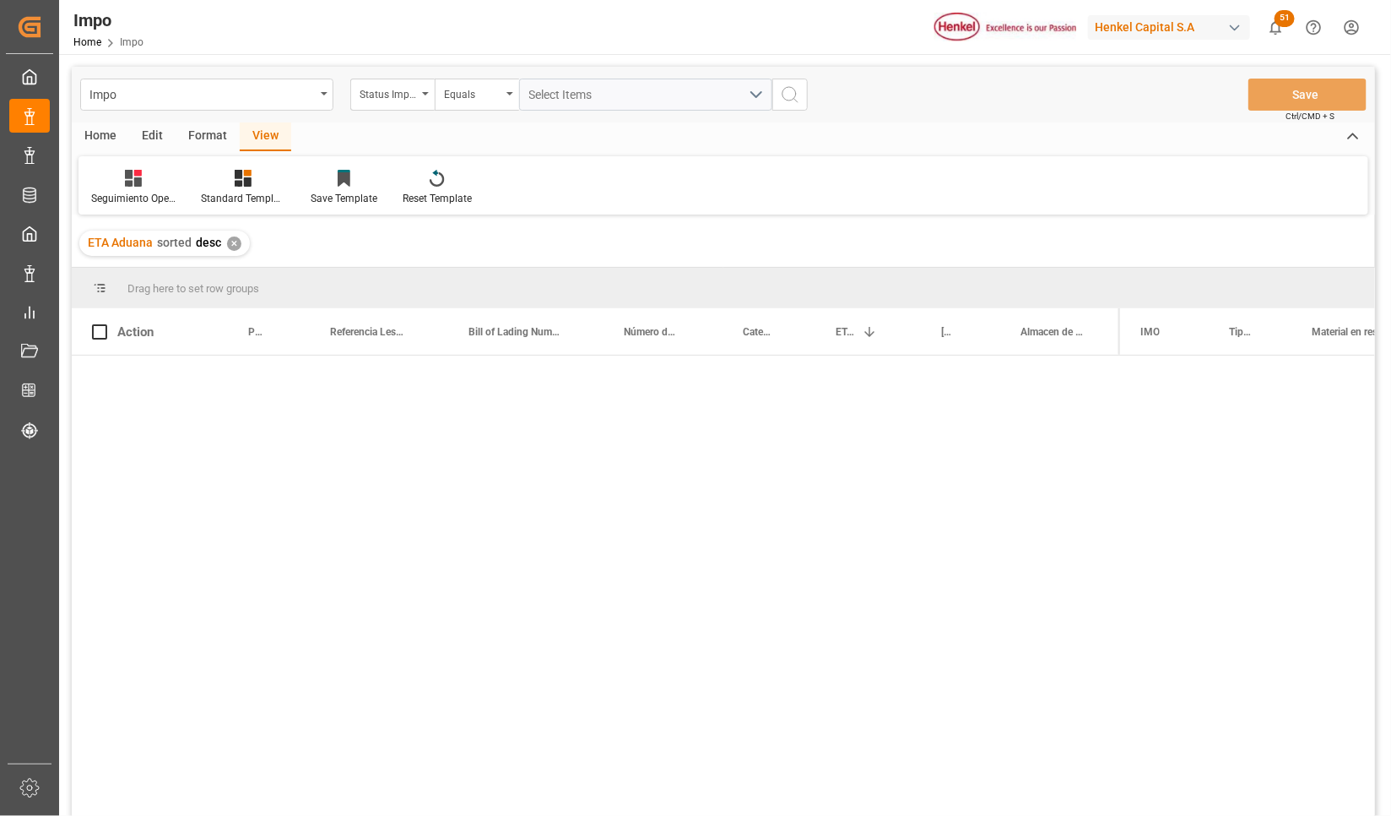
click at [285, 446] on div at bounding box center [723, 588] width 1303 height 466
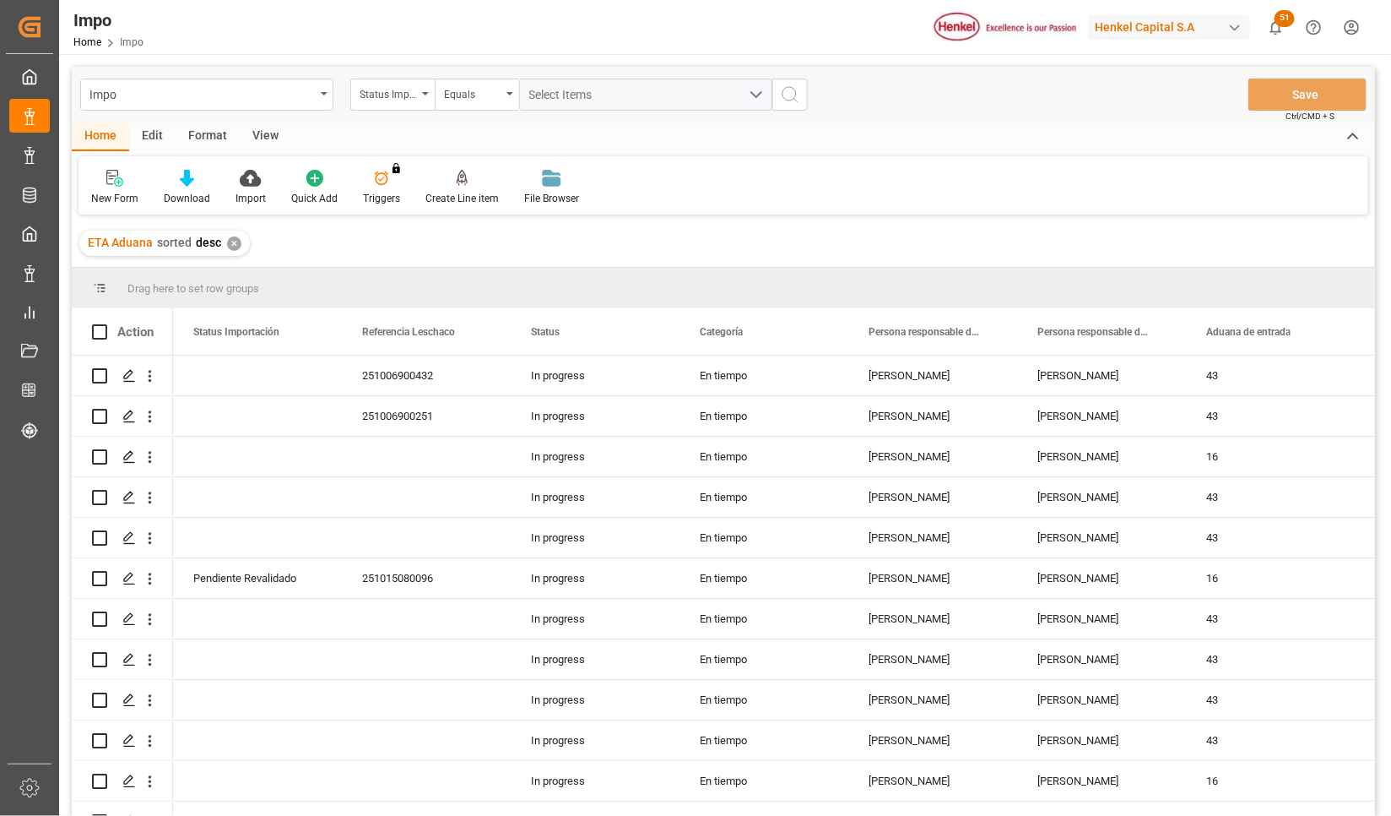
click at [267, 139] on div "View" at bounding box center [265, 136] width 51 height 29
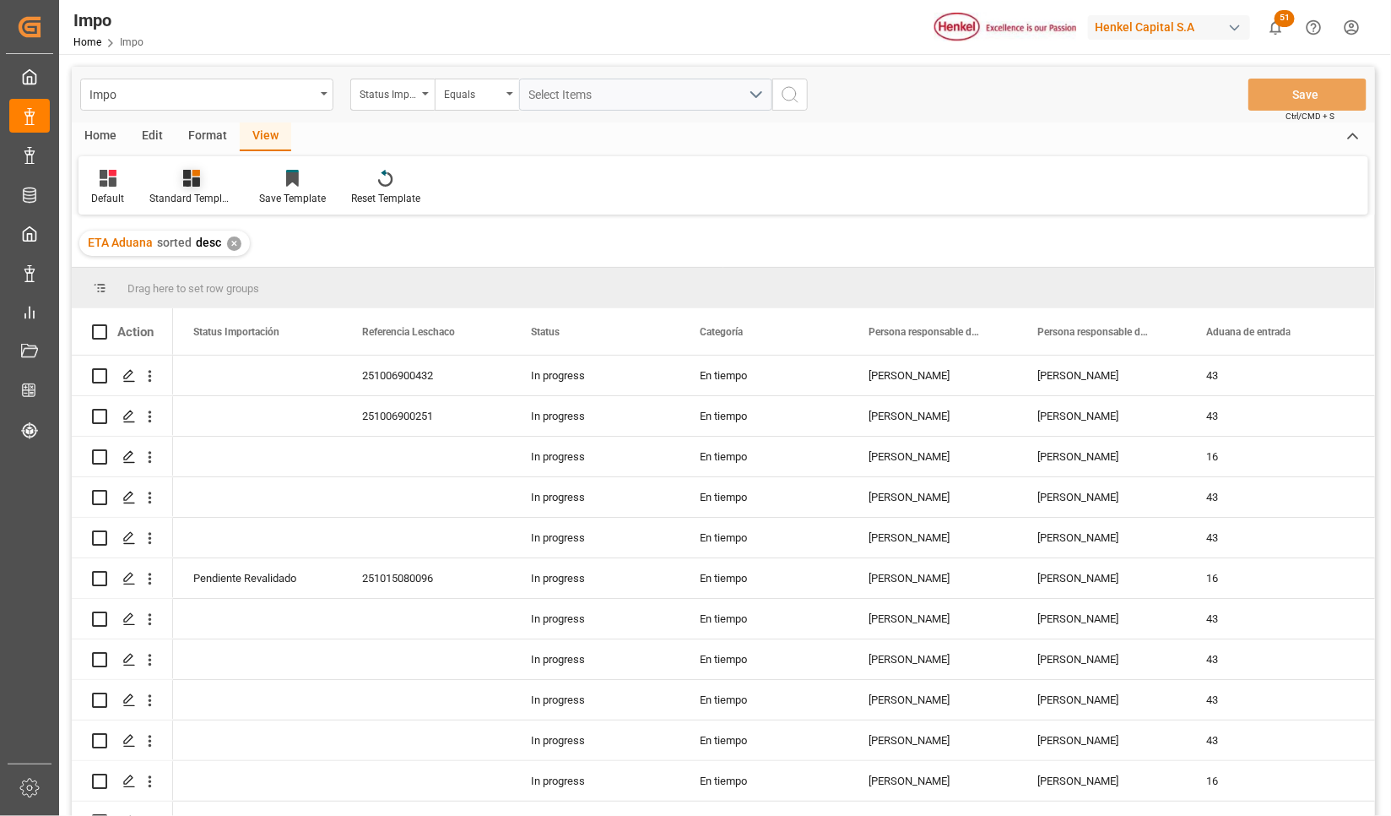
click at [219, 182] on div at bounding box center [191, 178] width 84 height 18
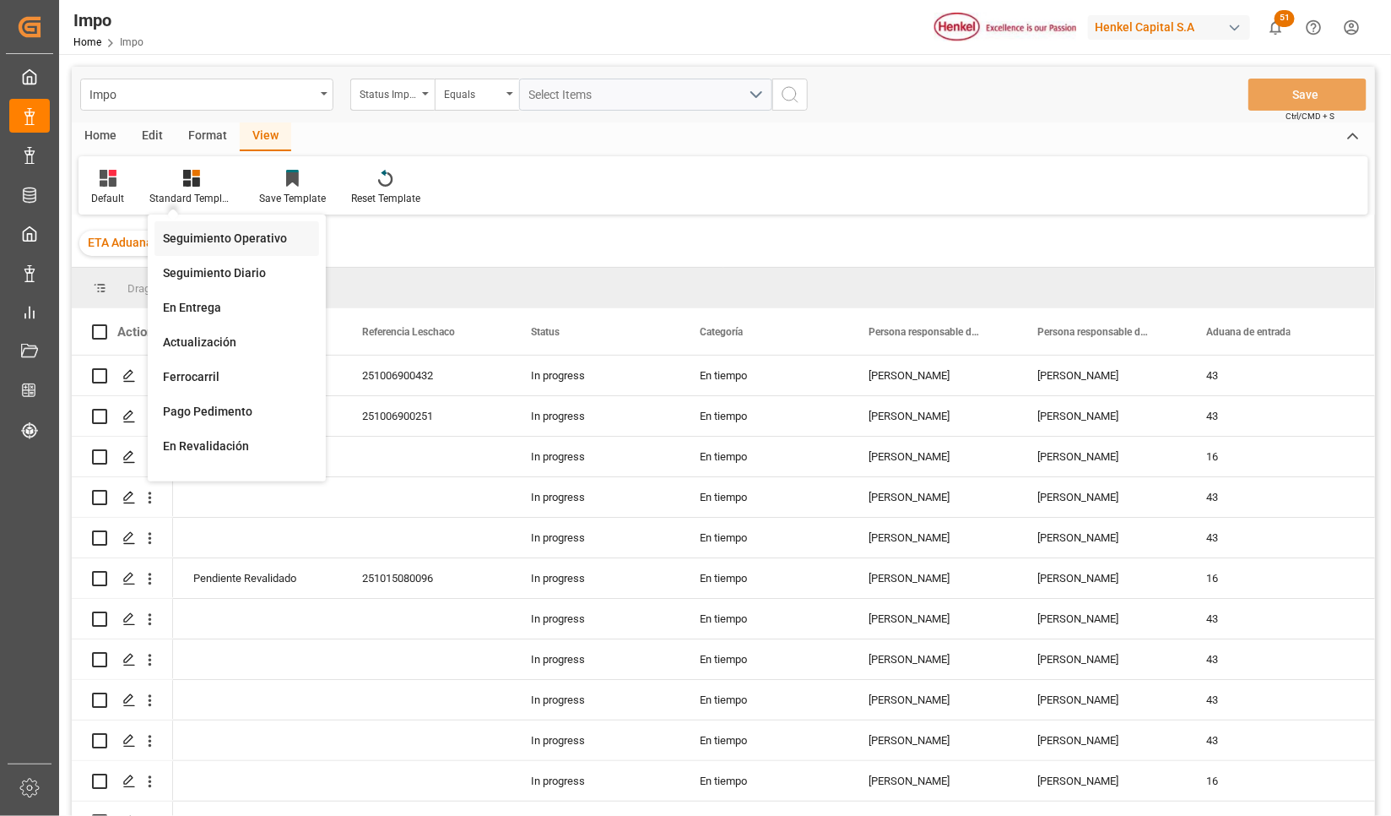
click at [213, 233] on div "Seguimiento Operativo" at bounding box center [237, 239] width 148 height 18
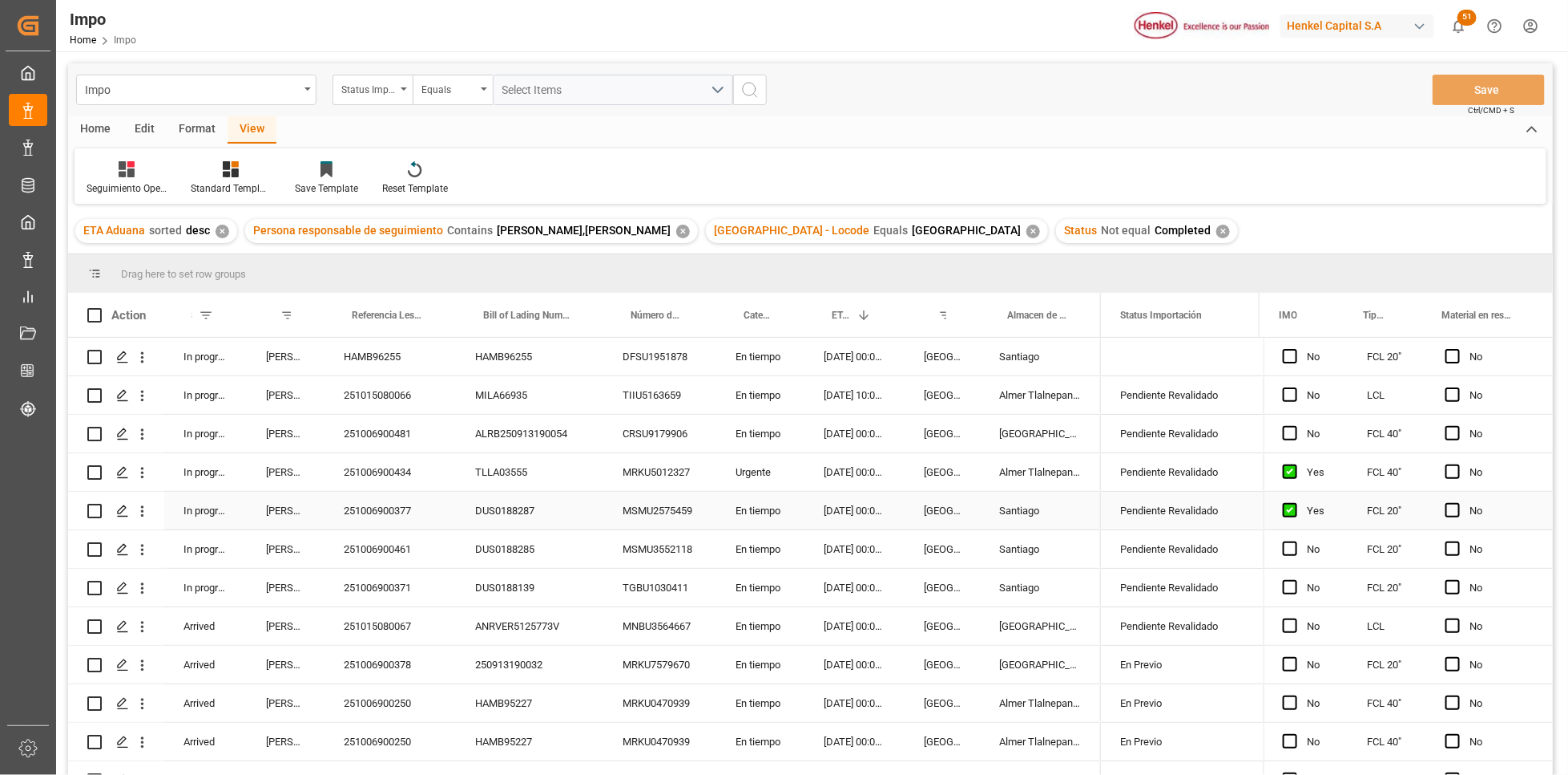
click at [903, 515] on div "[DATE] 00:00:00" at bounding box center [855, 511] width 101 height 38
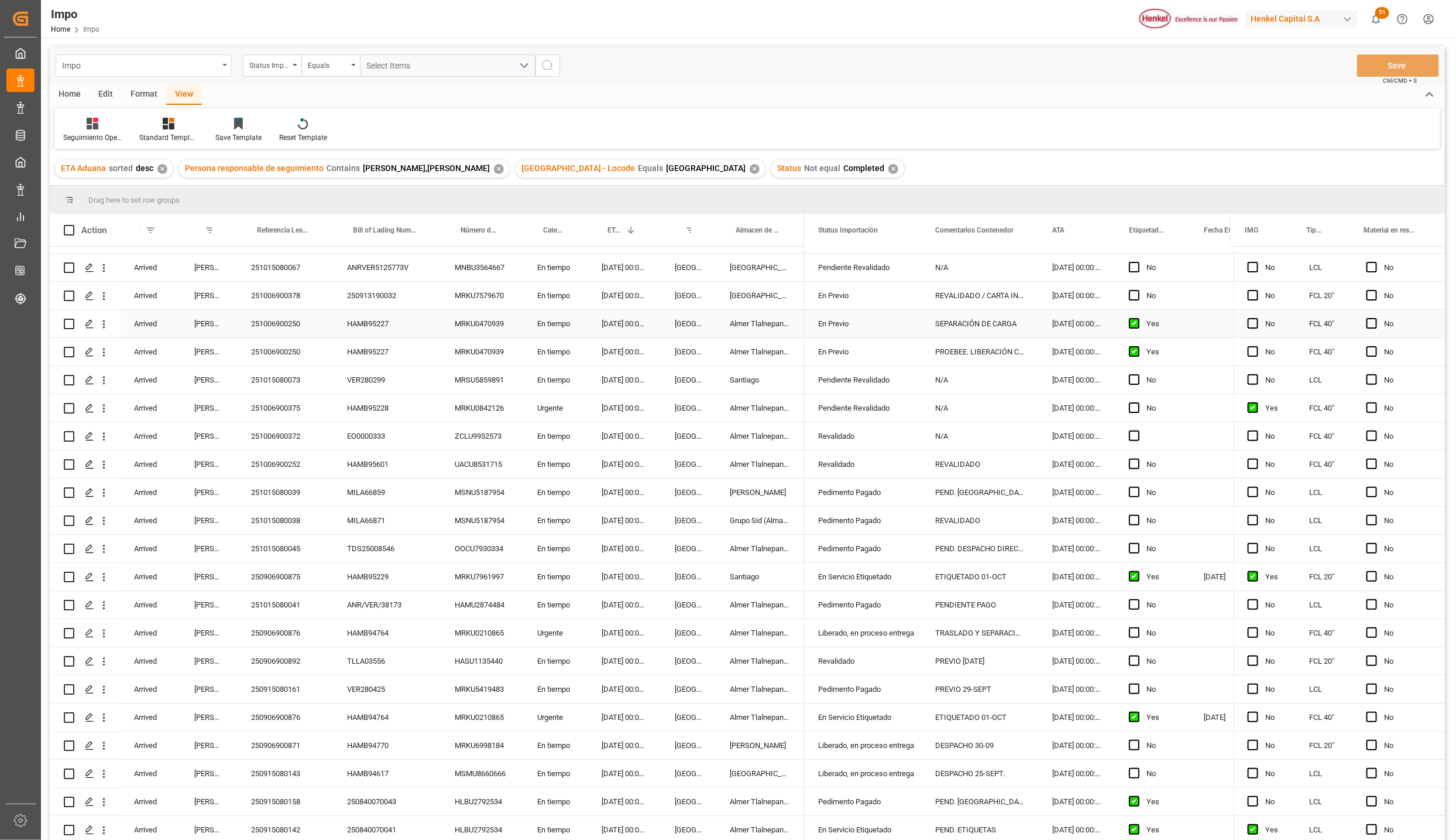
scroll to position [17, 0]
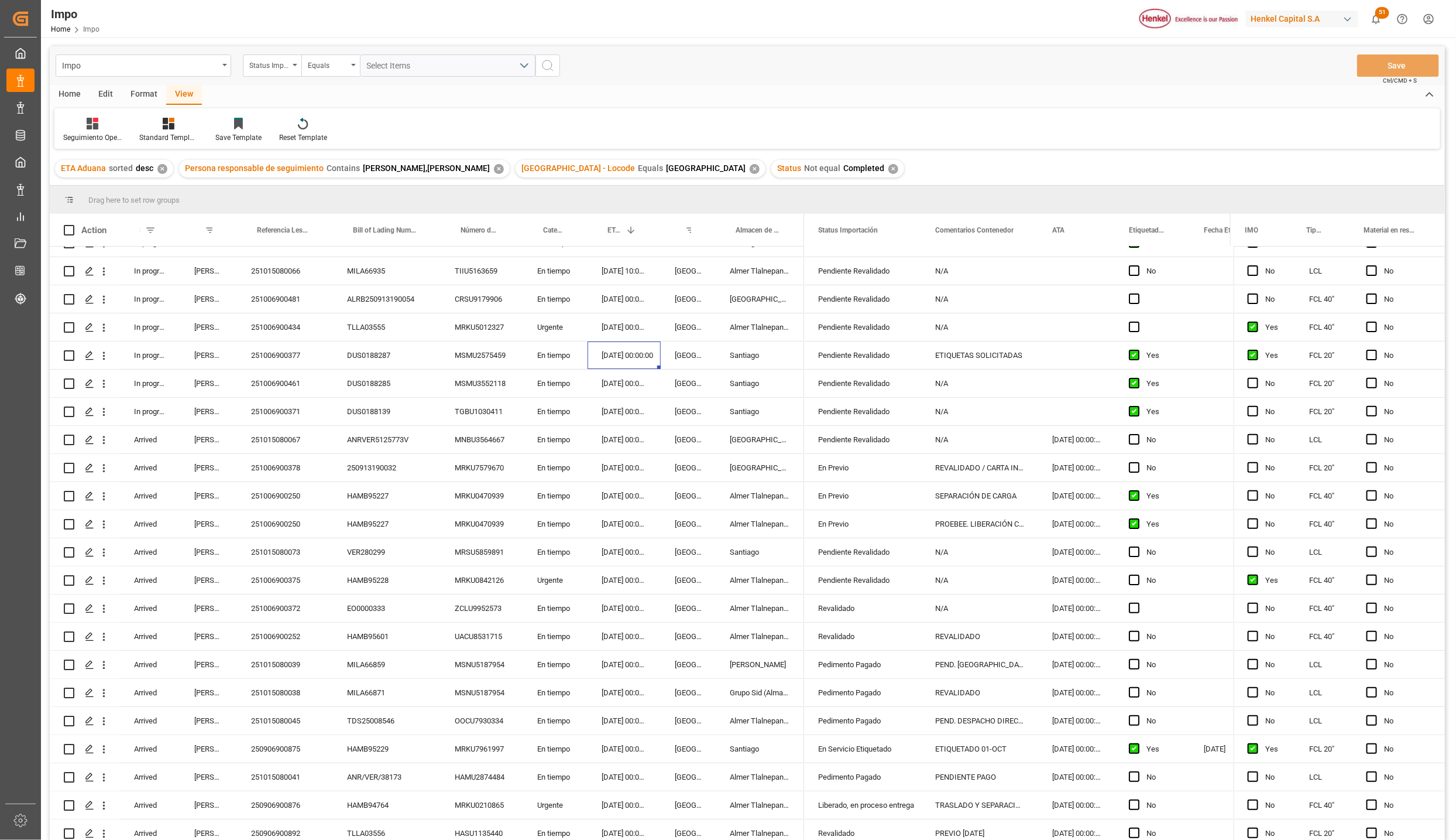
click at [141, 92] on div "Format" at bounding box center [144, 94] width 44 height 20
click at [85, 135] on div "Filter Rows" at bounding box center [80, 137] width 35 height 10
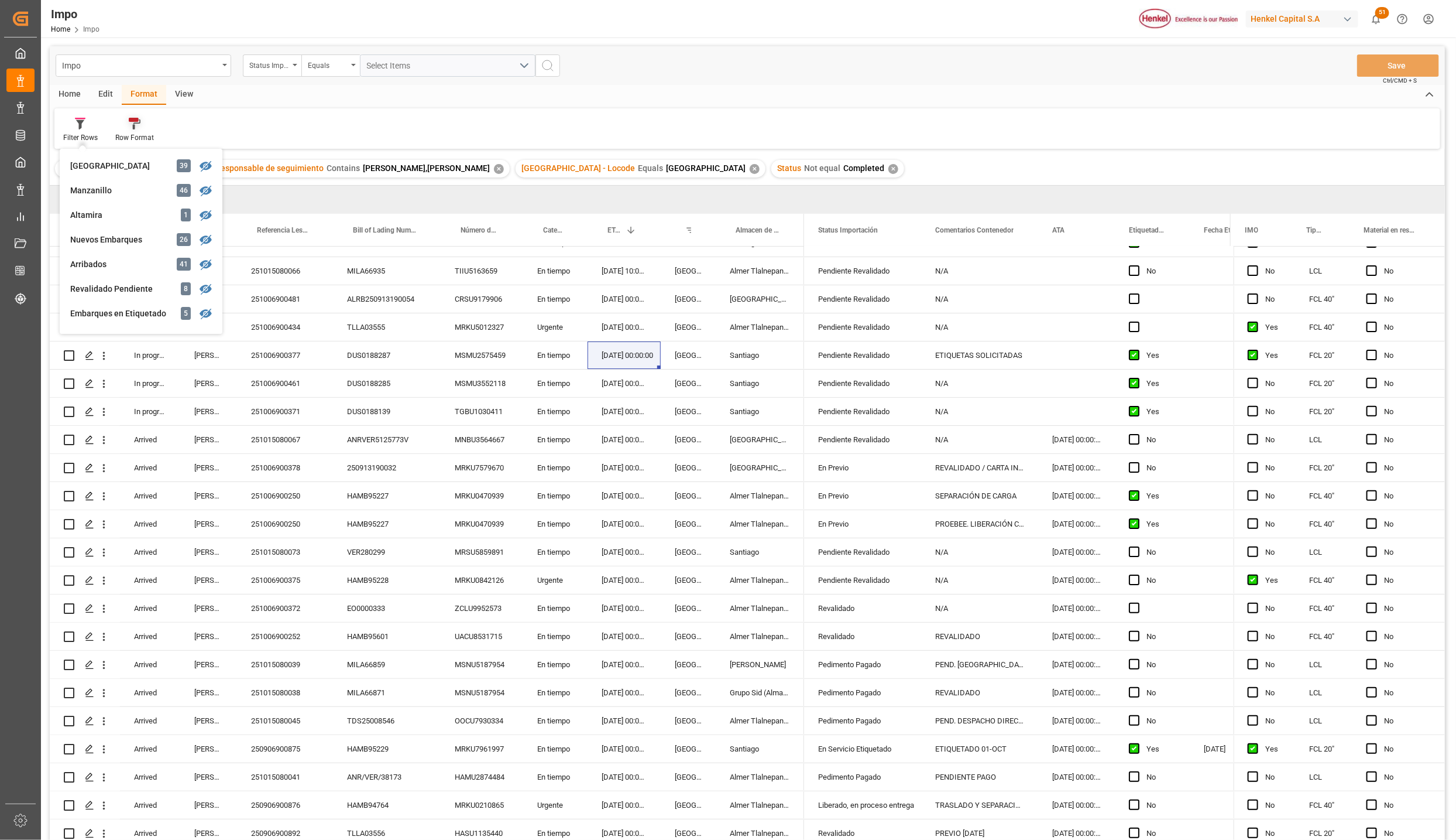
click at [135, 123] on icon at bounding box center [135, 123] width 12 height 12
click at [141, 166] on div "Estatus" at bounding box center [137, 166] width 28 height 12
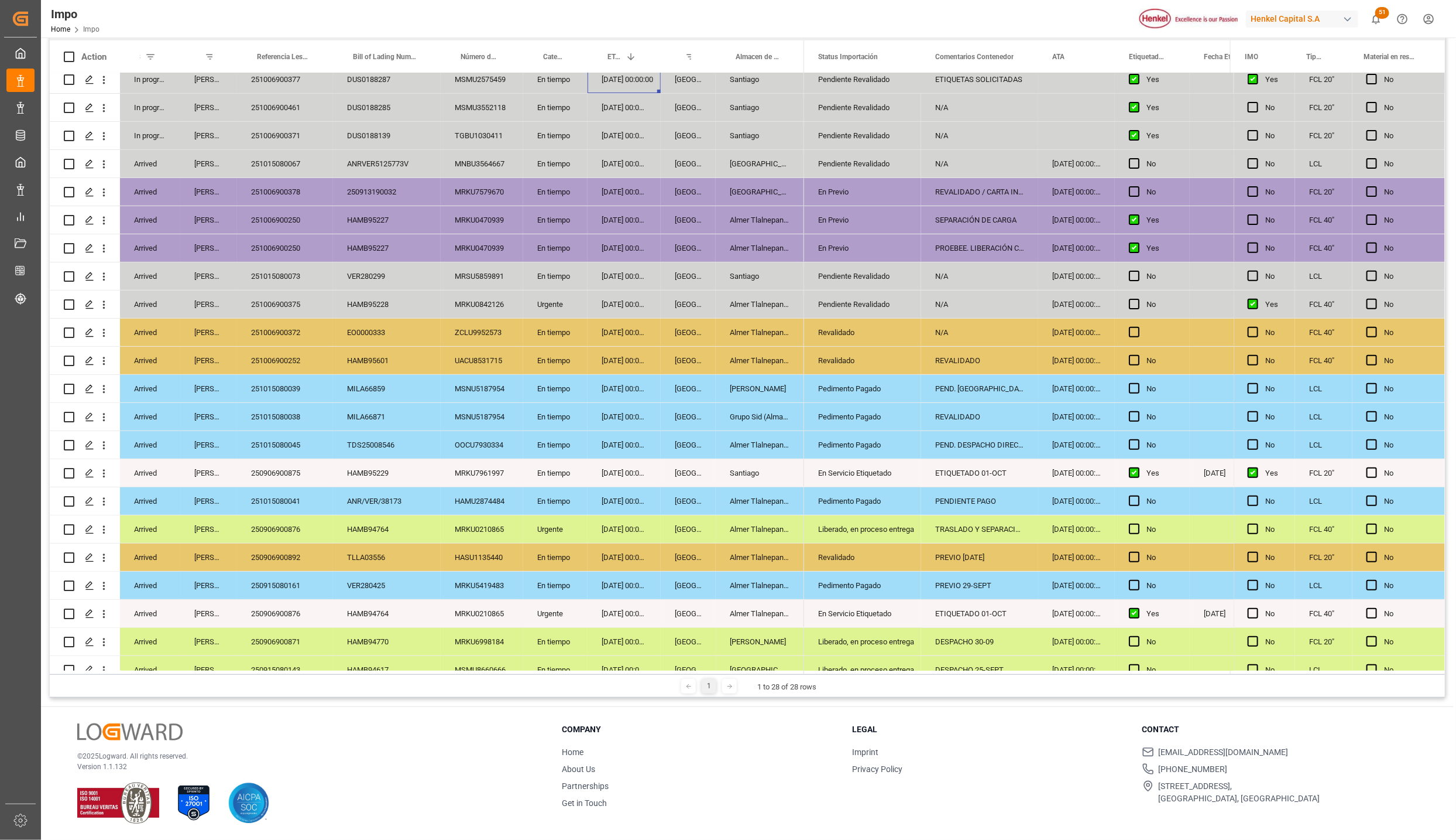
scroll to position [194, 0]
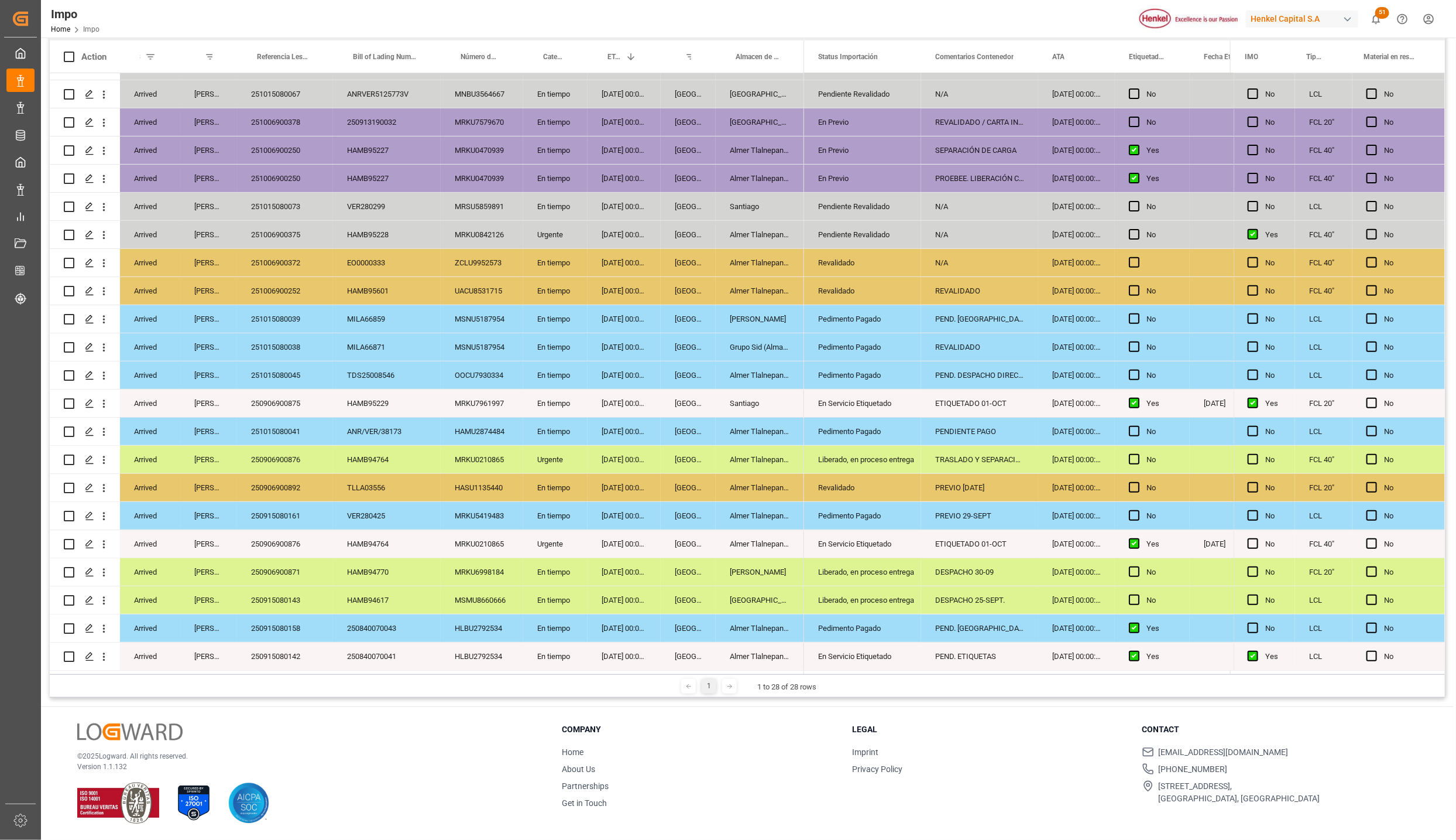
click at [756, 357] on div "Grupo Sid (Almacenaje y Distribucion AVIOR)" at bounding box center [759, 347] width 88 height 28
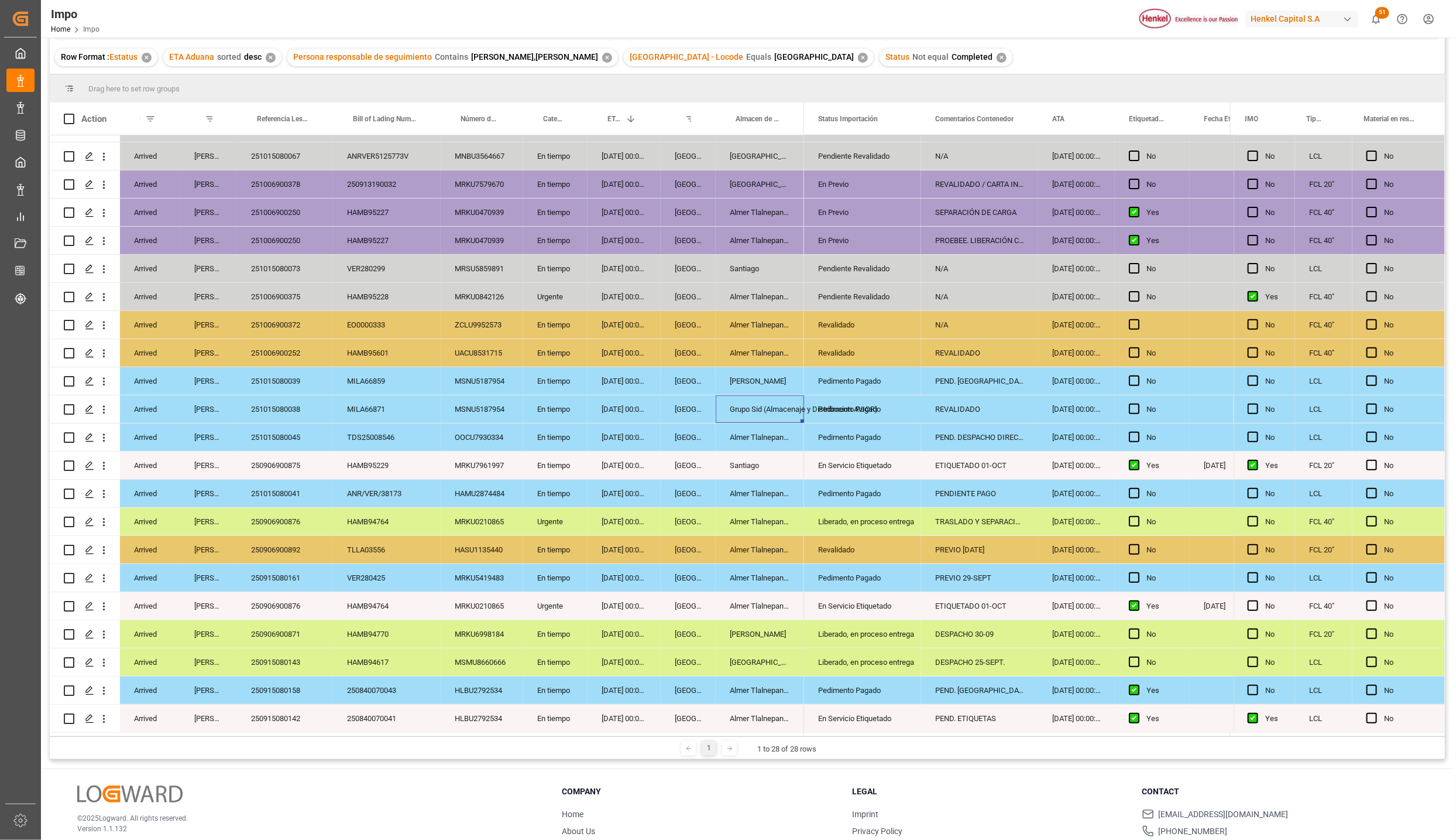
scroll to position [174, 0]
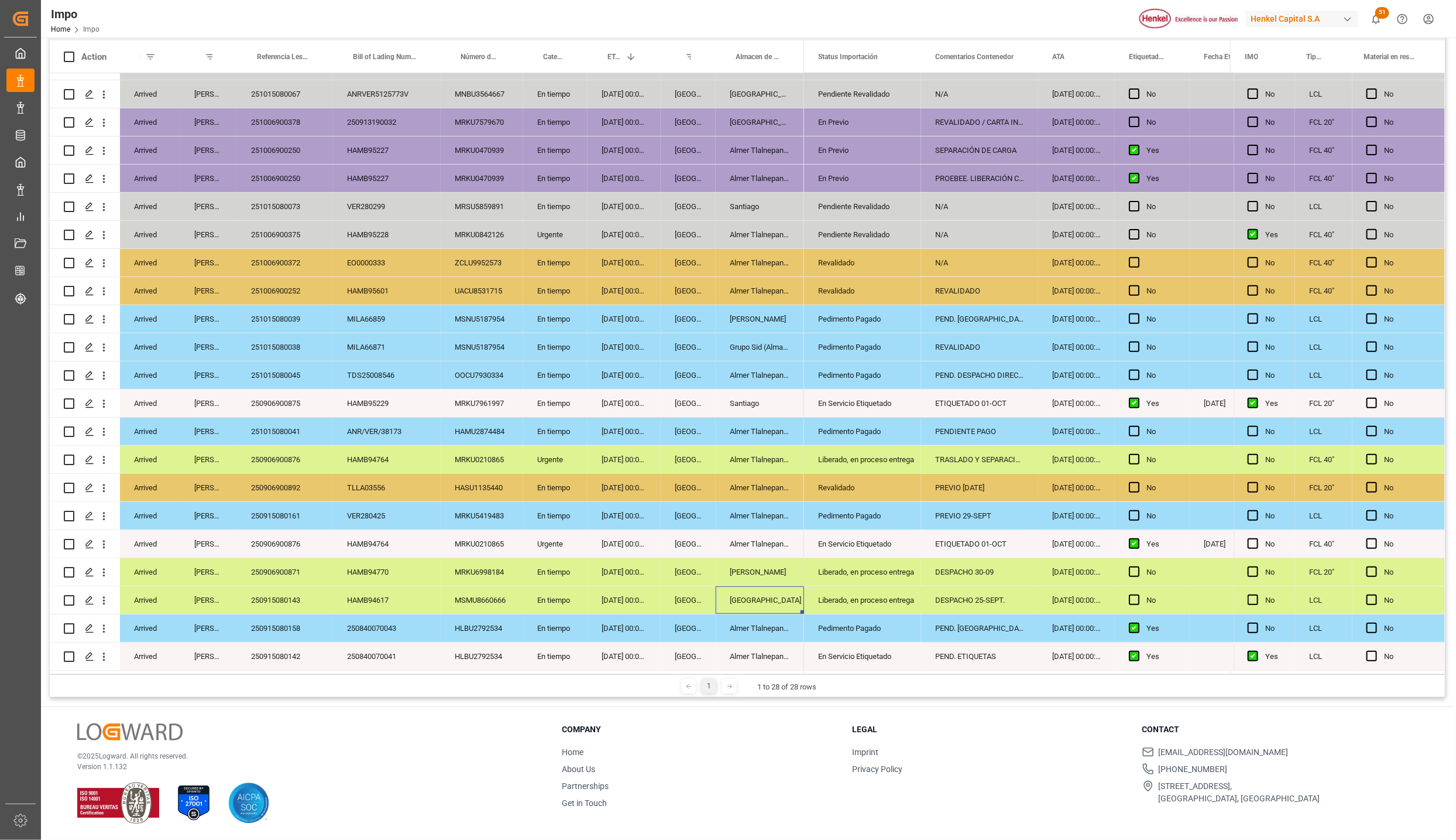
click at [787, 565] on div "[GEOGRAPHIC_DATA]" at bounding box center [759, 600] width 88 height 28
click at [445, 373] on div "OOCU7930334" at bounding box center [482, 375] width 83 height 28
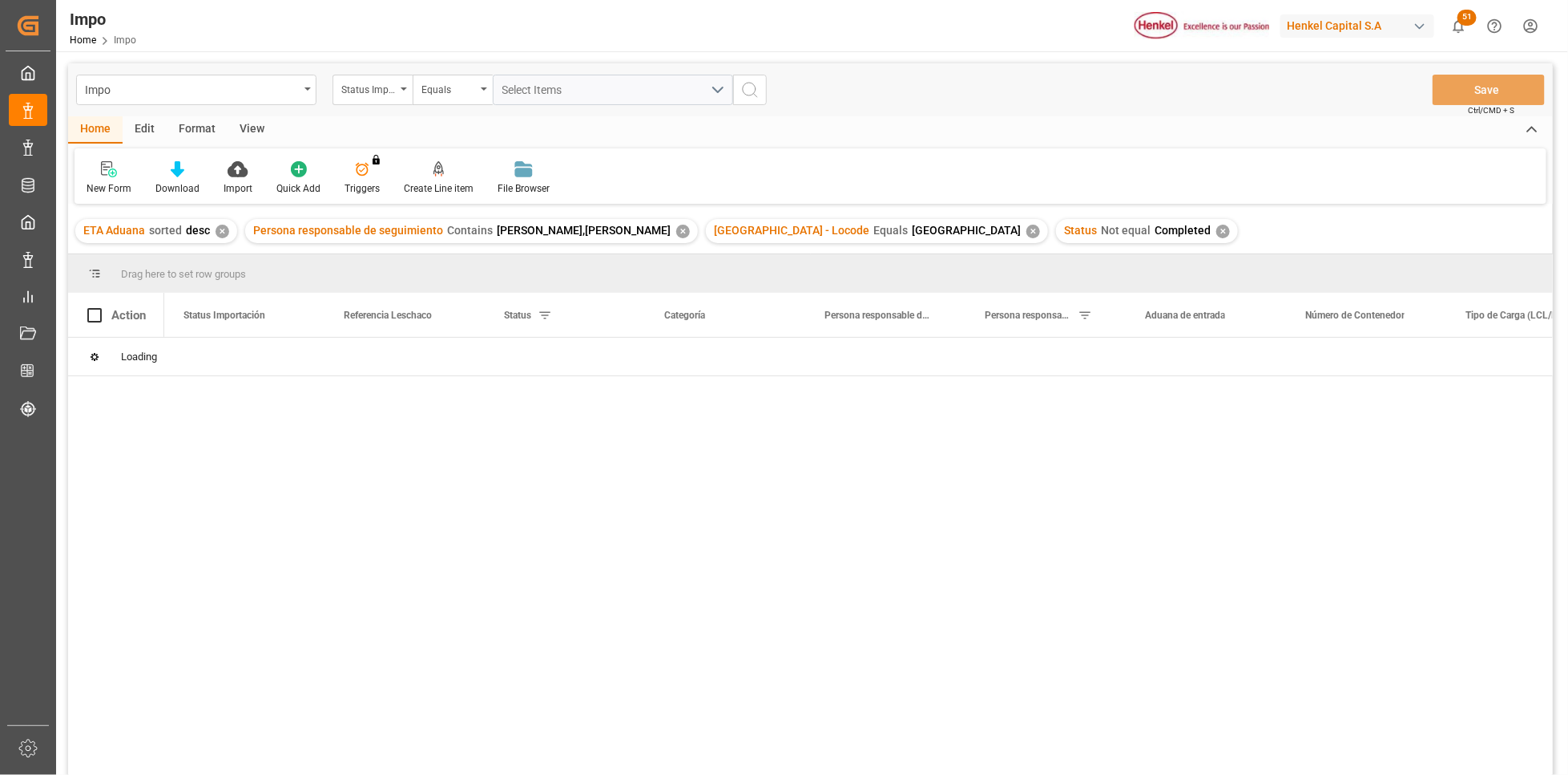
click at [596, 484] on div at bounding box center [858, 560] width 1389 height 447
click at [1026, 231] on div "✕" at bounding box center [1033, 231] width 13 height 13
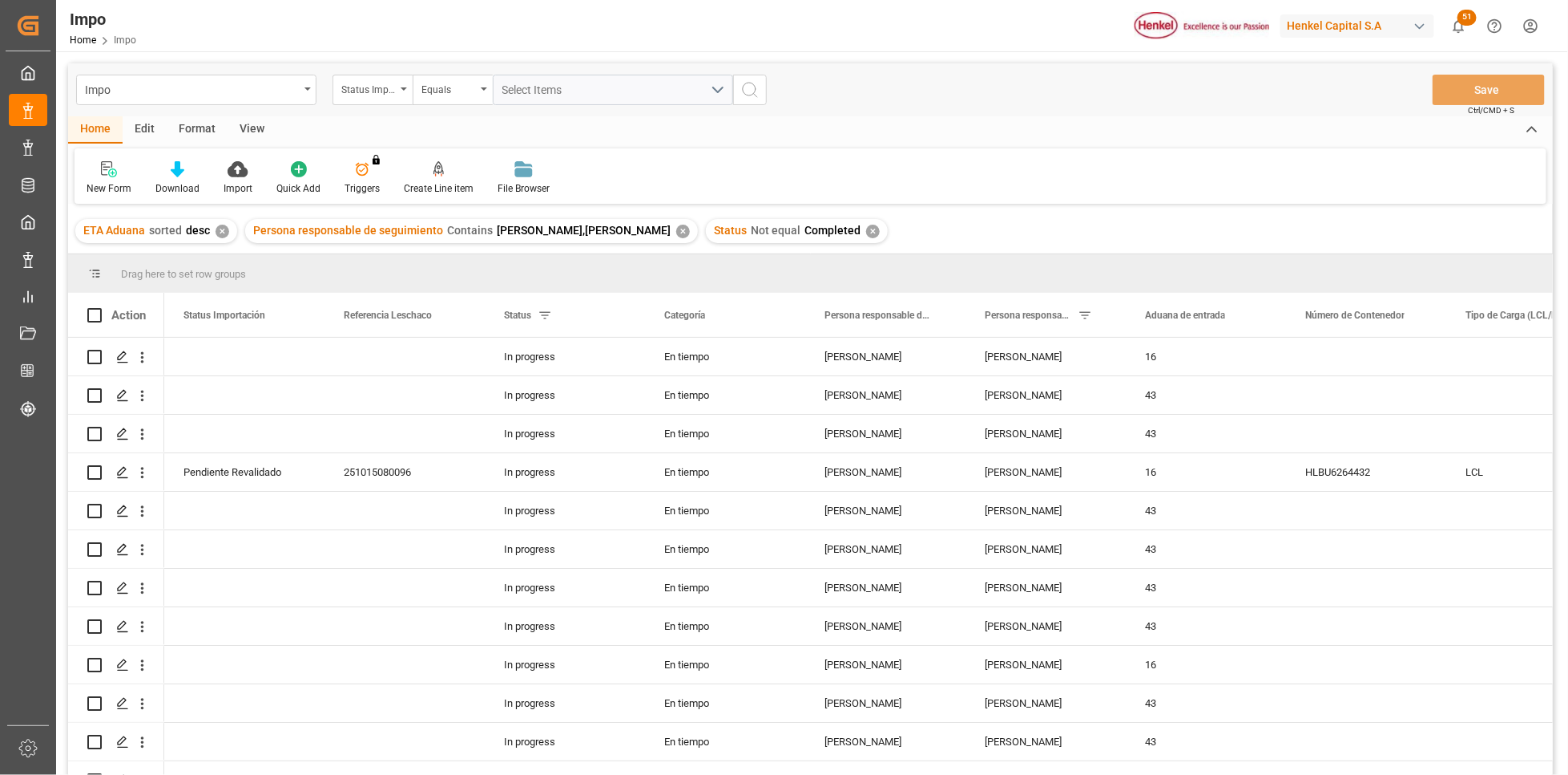
click at [265, 135] on div "View" at bounding box center [252, 129] width 48 height 28
click at [188, 161] on icon at bounding box center [181, 169] width 16 height 16
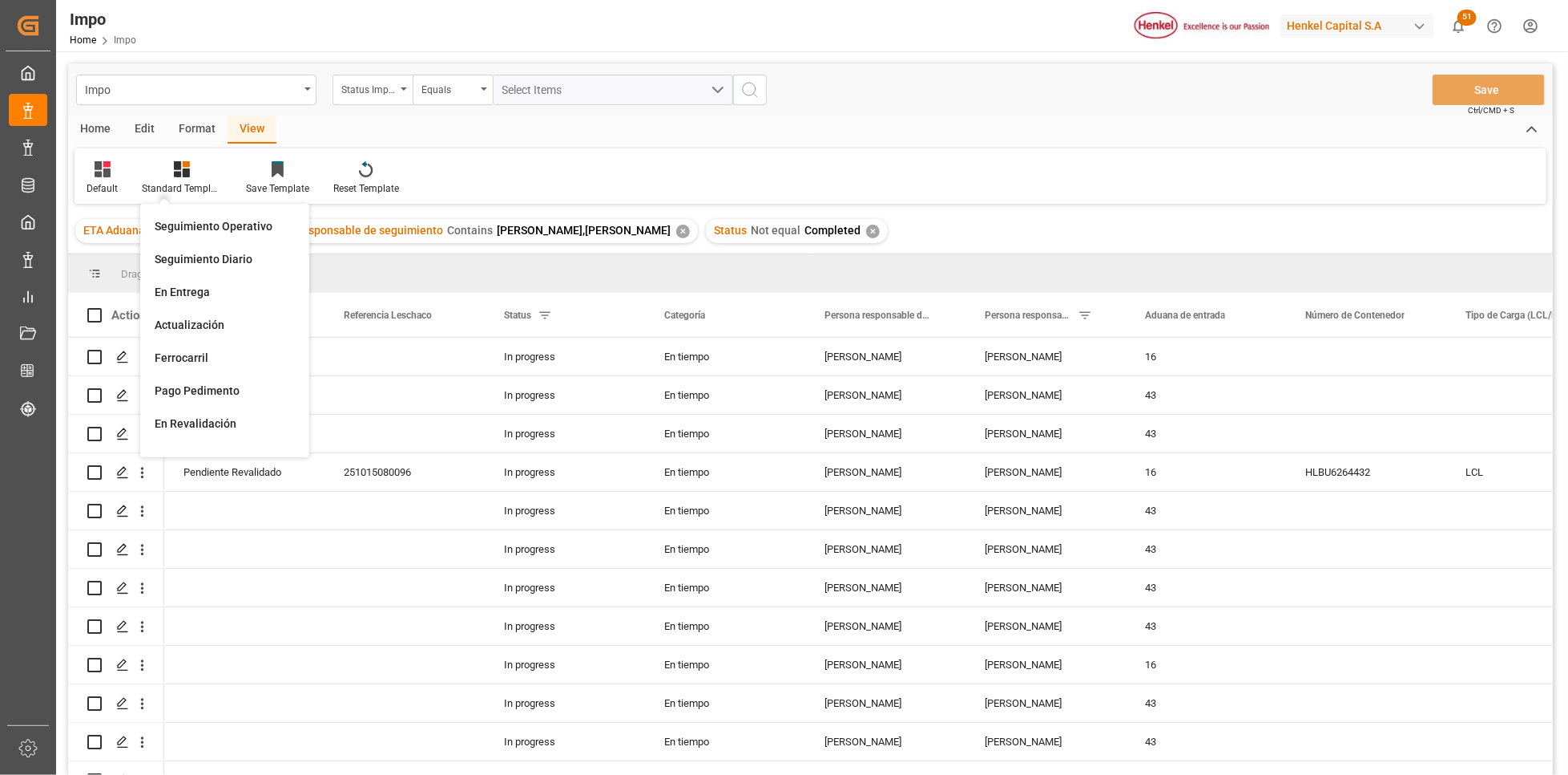
click at [183, 226] on div "Seguimiento Operativo" at bounding box center [225, 227] width 140 height 17
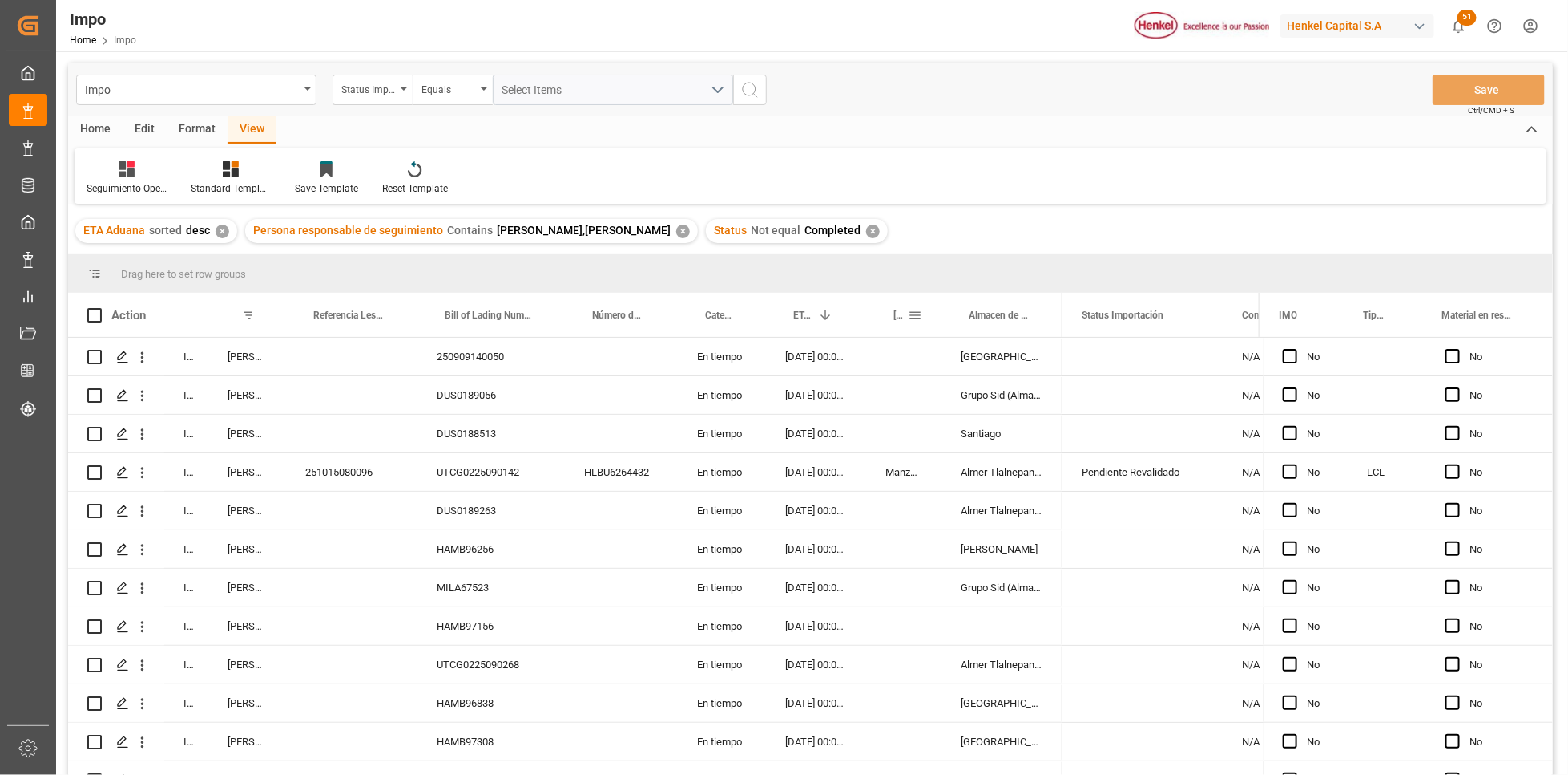
click at [913, 313] on span at bounding box center [914, 314] width 14 height 14
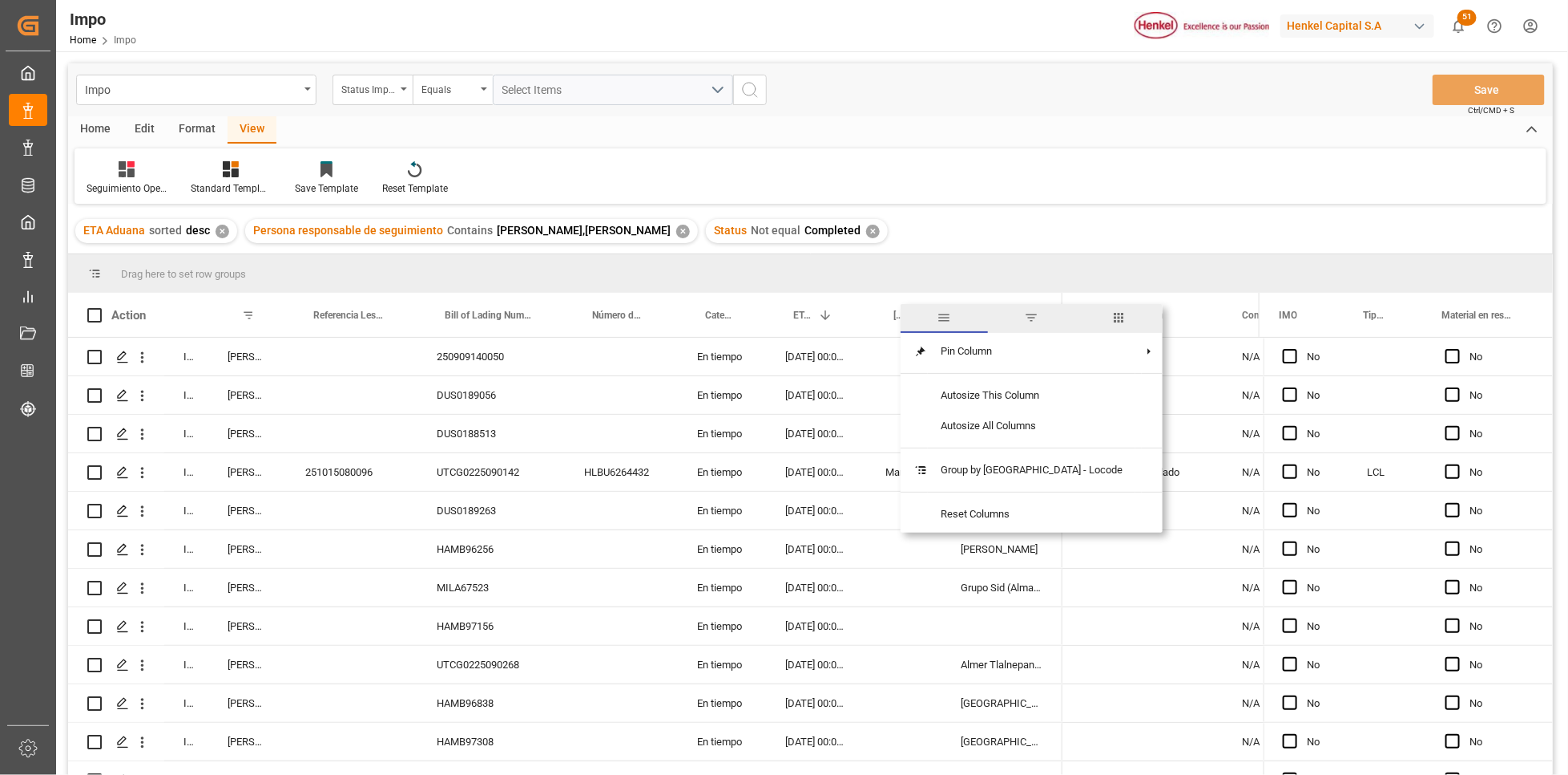
click at [1024, 317] on span "filter" at bounding box center [1031, 317] width 14 height 14
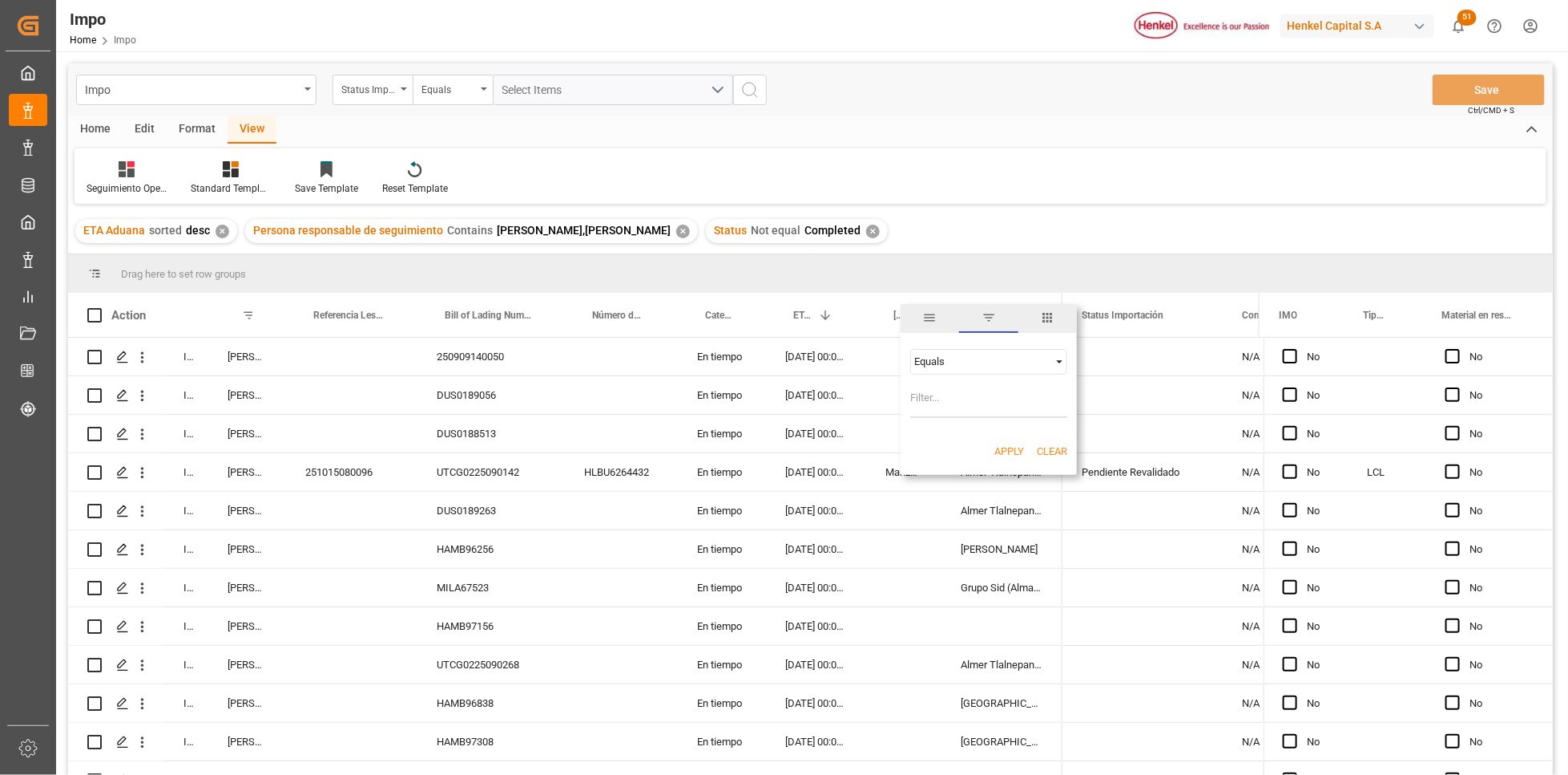
drag, startPoint x: 985, startPoint y: 395, endPoint x: 1005, endPoint y: 406, distance: 22.8
click at [985, 395] on input "Filter Value" at bounding box center [988, 402] width 157 height 32
type input "Manzanillo"
click at [996, 450] on button "Apply" at bounding box center [1009, 451] width 29 height 16
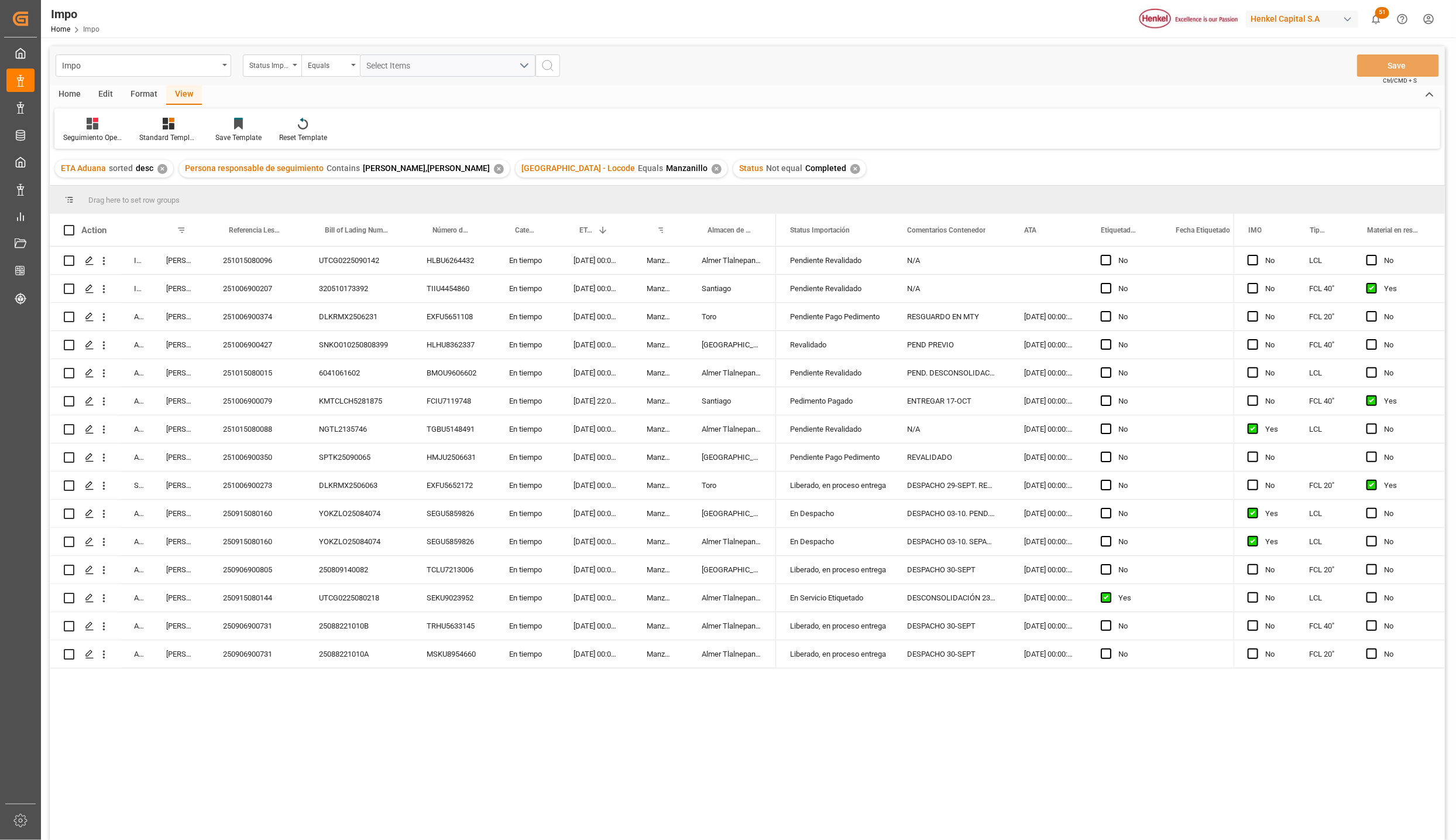
click at [139, 96] on div "Format" at bounding box center [144, 94] width 44 height 20
click at [139, 128] on icon at bounding box center [135, 123] width 12 height 12
click at [141, 162] on div "Estatus" at bounding box center [137, 166] width 28 height 12
